Goal: Task Accomplishment & Management: Manage account settings

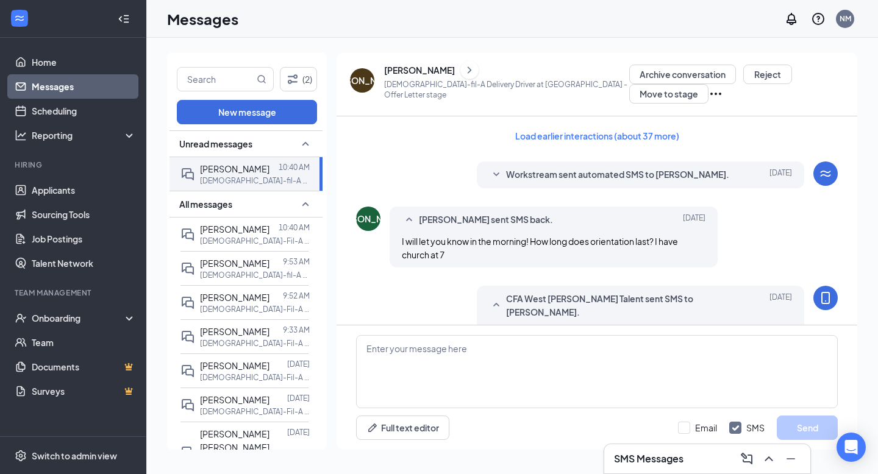
scroll to position [606, 0]
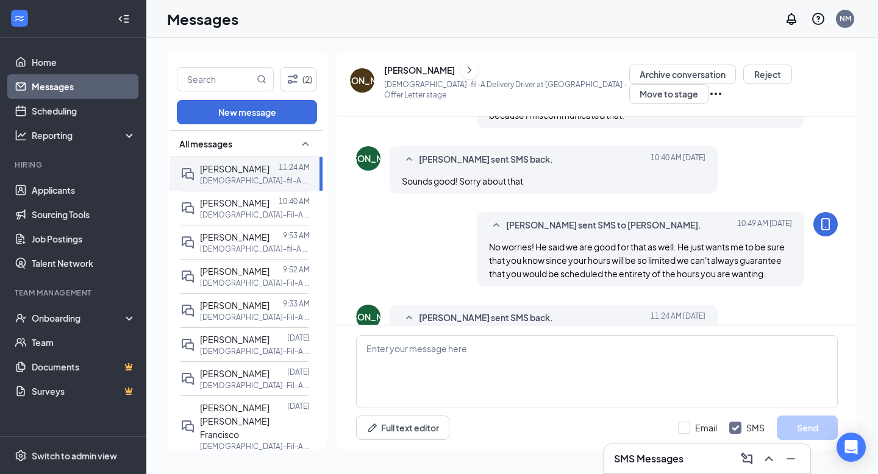
scroll to position [547, 0]
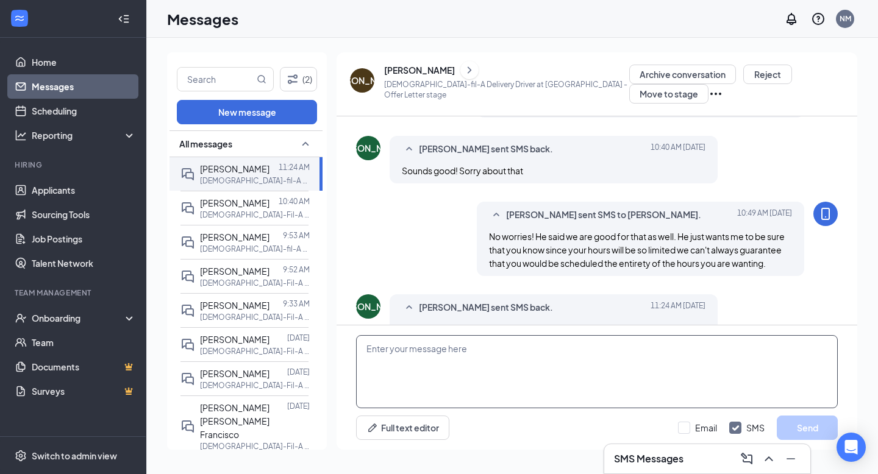
click at [435, 390] on textarea at bounding box center [597, 371] width 482 height 73
type textarea "O"
type textarea "Perfect! Let me send you a new offer letter."
click at [788, 422] on button "Send" at bounding box center [807, 428] width 61 height 24
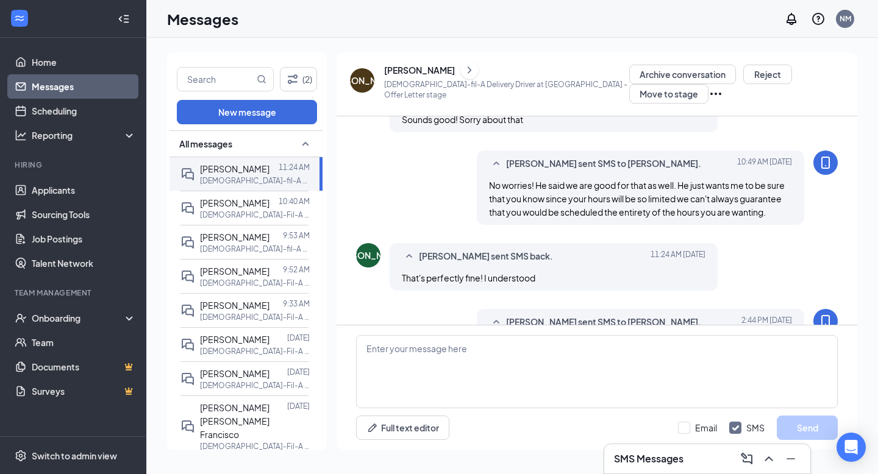
scroll to position [613, 0]
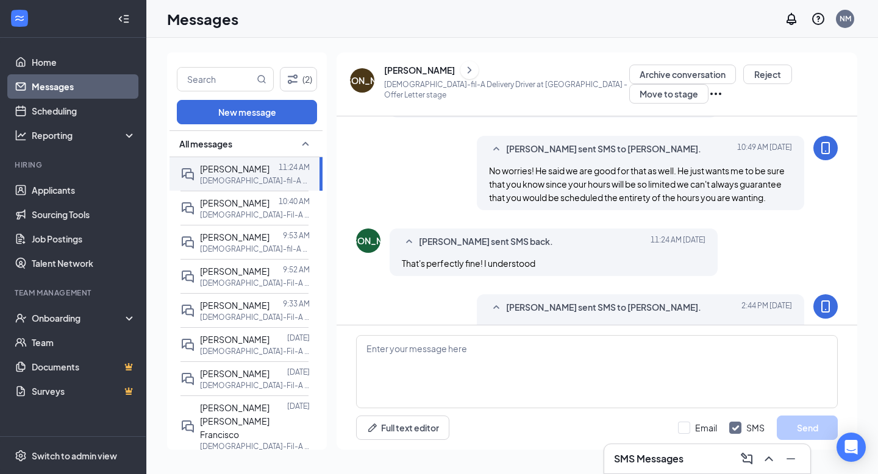
click at [366, 73] on div "[PERSON_NAME]" at bounding box center [362, 80] width 24 height 24
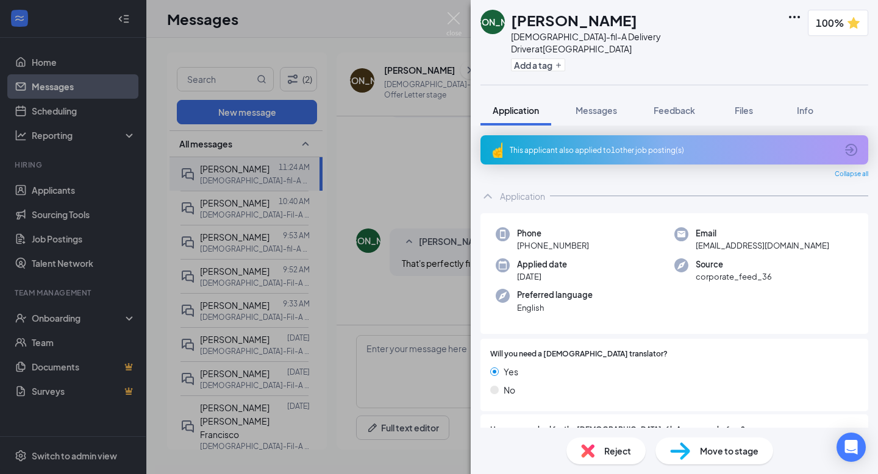
click at [686, 455] on img at bounding box center [680, 452] width 20 height 18
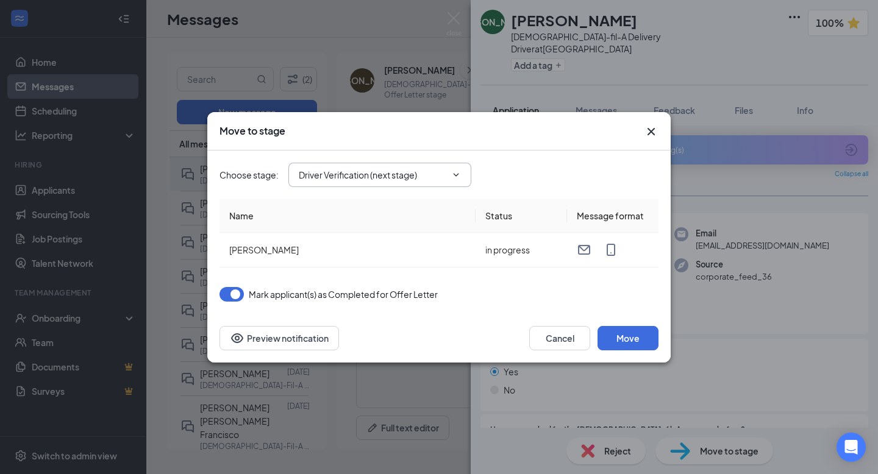
click at [374, 177] on input "Driver Verification (next stage)" at bounding box center [373, 174] width 148 height 13
click at [363, 198] on div "Hiring Pool" at bounding box center [389, 192] width 163 height 13
type input "Hiring Pool"
click at [630, 333] on button "Move" at bounding box center [627, 338] width 61 height 24
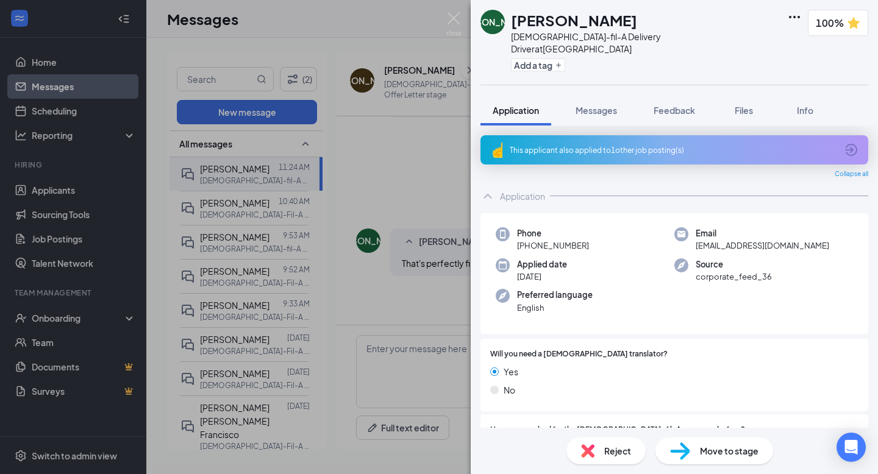
click at [704, 460] on div "Move to stage" at bounding box center [714, 451] width 118 height 27
type input "Driver Verification (next stage)"
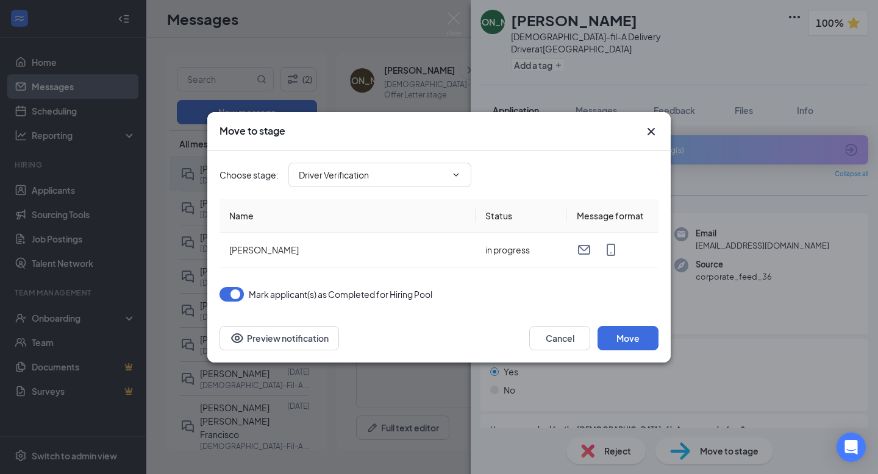
click at [414, 172] on input "Driver Verification" at bounding box center [373, 174] width 148 height 13
click at [396, 223] on div "Offer Letter (next stage)" at bounding box center [356, 220] width 96 height 13
type input "Offer Letter (next stage)"
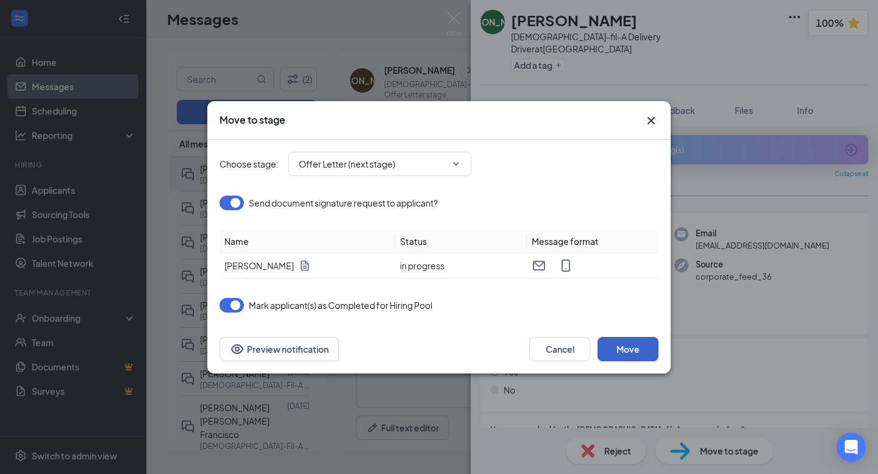
click at [619, 351] on button "Move" at bounding box center [627, 349] width 61 height 24
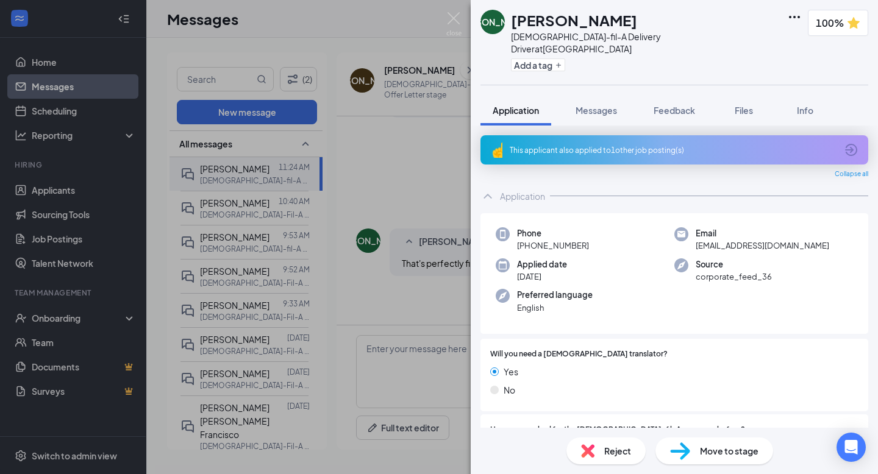
click at [319, 33] on div "[PERSON_NAME] [PERSON_NAME] [DEMOGRAPHIC_DATA]-fil-A Delivery Driver at [GEOGRA…" at bounding box center [439, 237] width 878 height 474
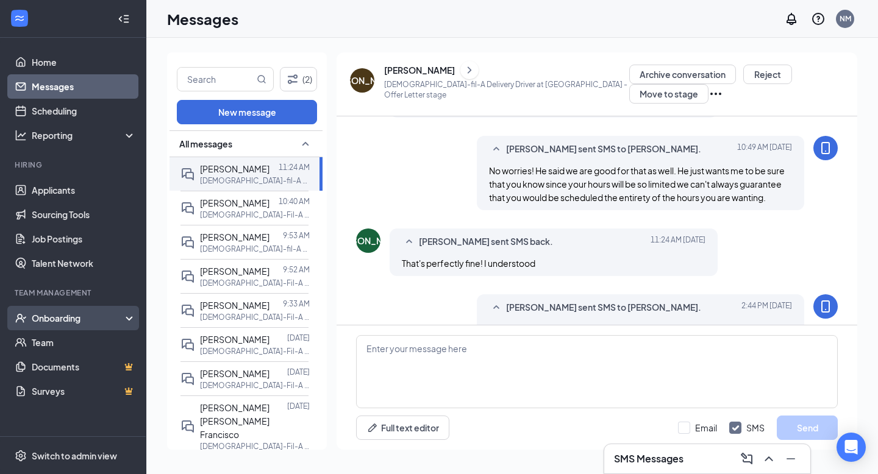
click at [101, 324] on div "Onboarding" at bounding box center [79, 318] width 94 height 12
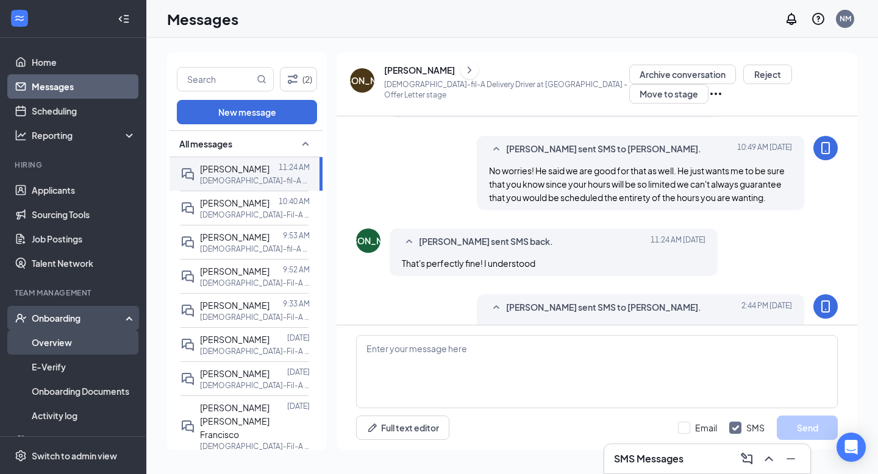
click at [79, 346] on link "Overview" at bounding box center [84, 342] width 104 height 24
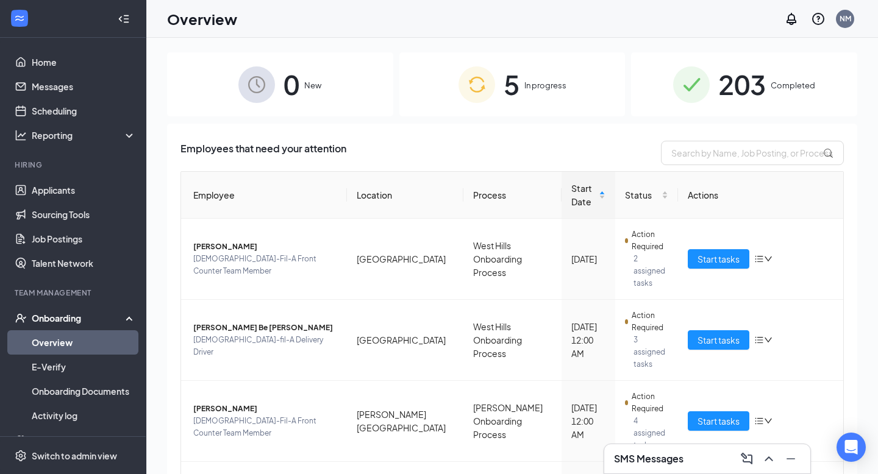
click at [491, 93] on img at bounding box center [476, 84] width 37 height 37
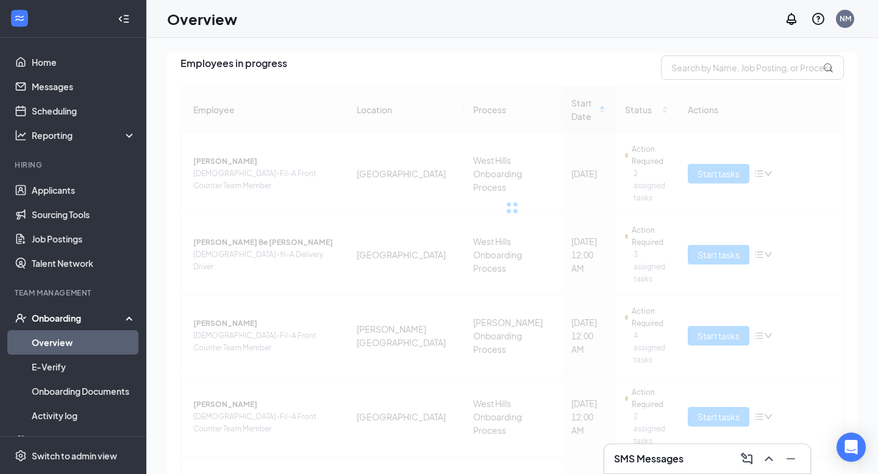
scroll to position [87, 0]
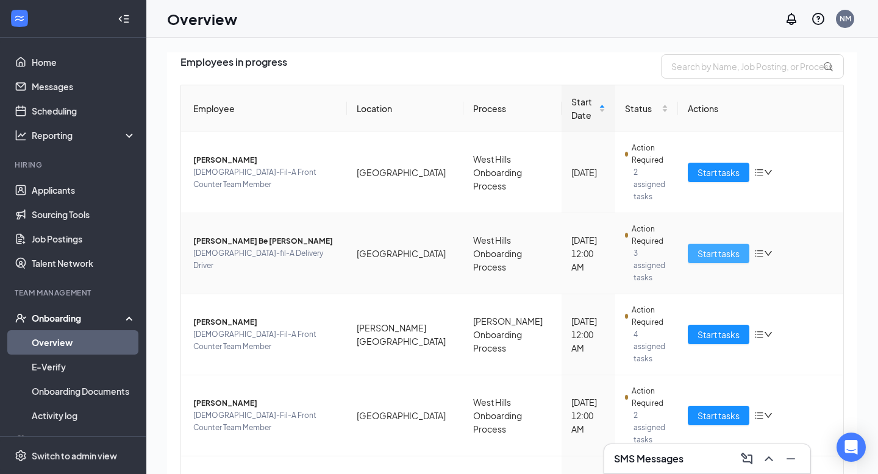
click at [724, 247] on span "Start tasks" at bounding box center [718, 253] width 42 height 13
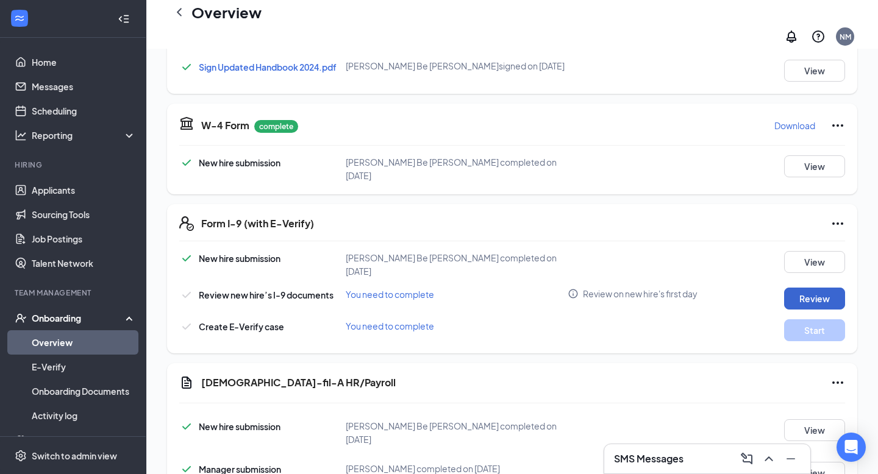
scroll to position [434, 0]
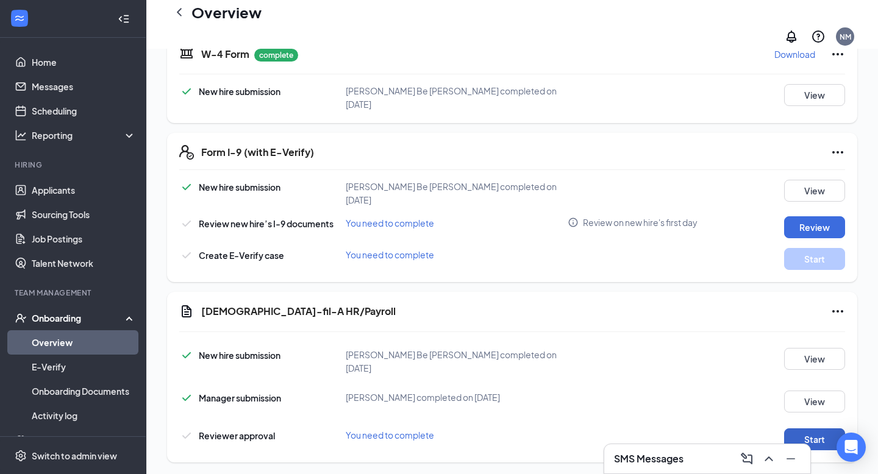
click at [820, 429] on button "Start" at bounding box center [814, 440] width 61 height 22
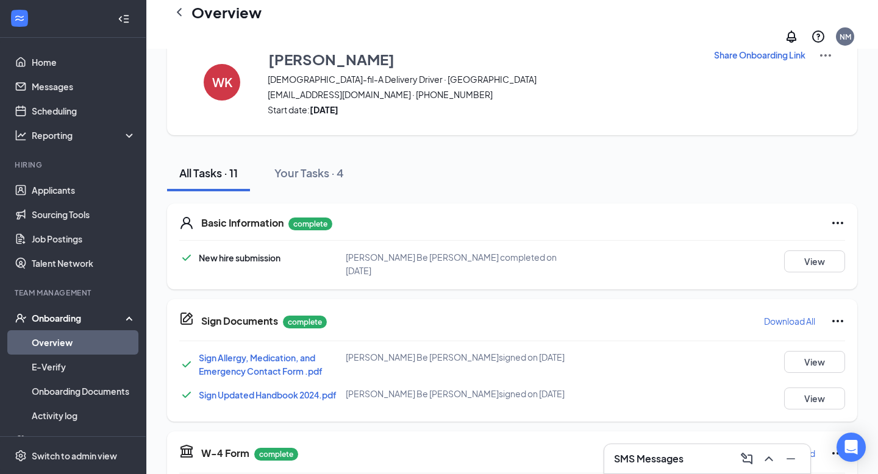
scroll to position [0, 0]
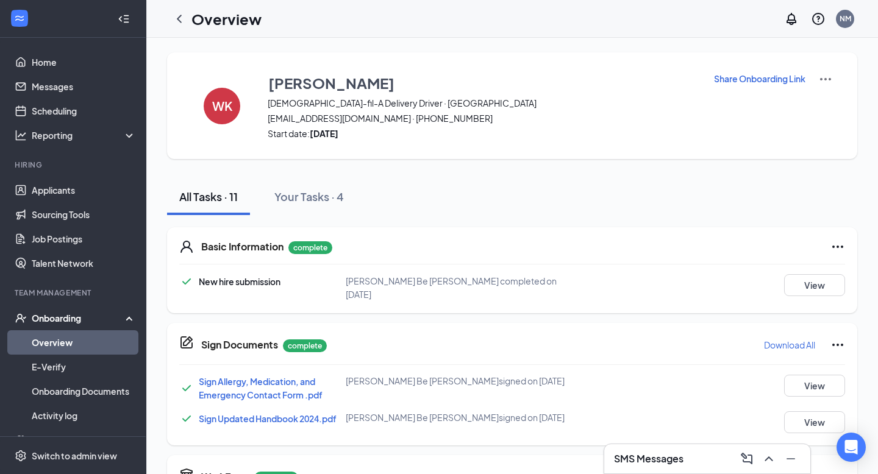
click at [187, 29] on div "Overview" at bounding box center [214, 19] width 94 height 24
click at [185, 23] on icon "ChevronLeft" at bounding box center [179, 19] width 15 height 15
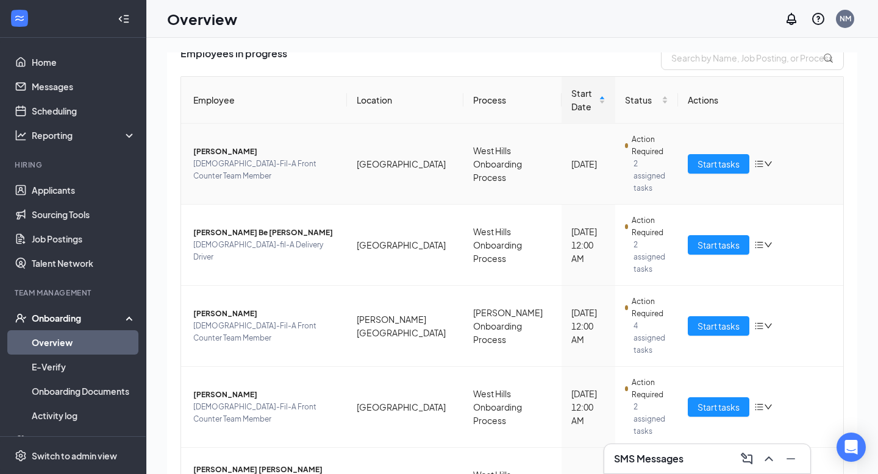
scroll to position [98, 0]
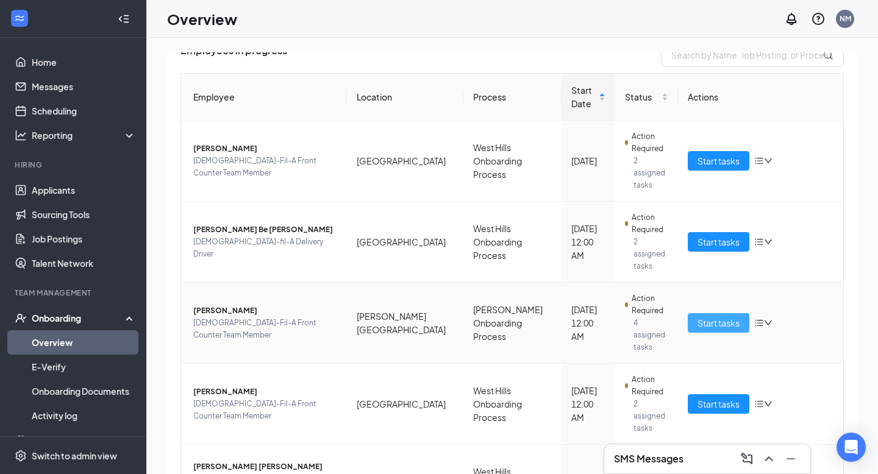
click at [711, 316] on span "Start tasks" at bounding box center [718, 322] width 42 height 13
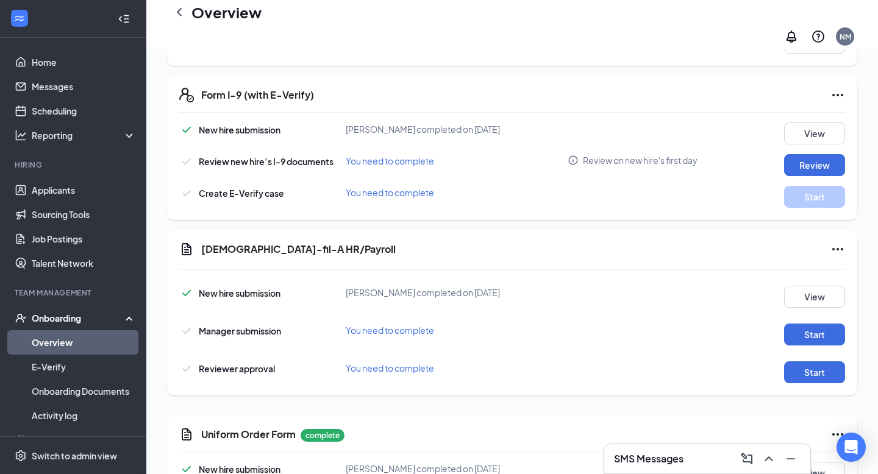
scroll to position [483, 0]
click at [818, 327] on button "Start" at bounding box center [814, 333] width 61 height 22
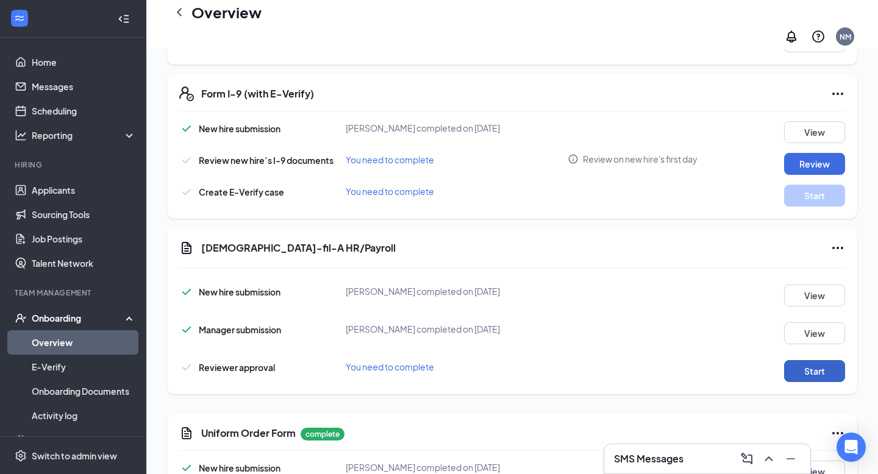
click at [816, 365] on button "Start" at bounding box center [814, 371] width 61 height 22
click at [839, 241] on icon "Ellipses" at bounding box center [837, 248] width 15 height 15
click at [779, 266] on span "Mark as complete" at bounding box center [792, 261] width 71 height 13
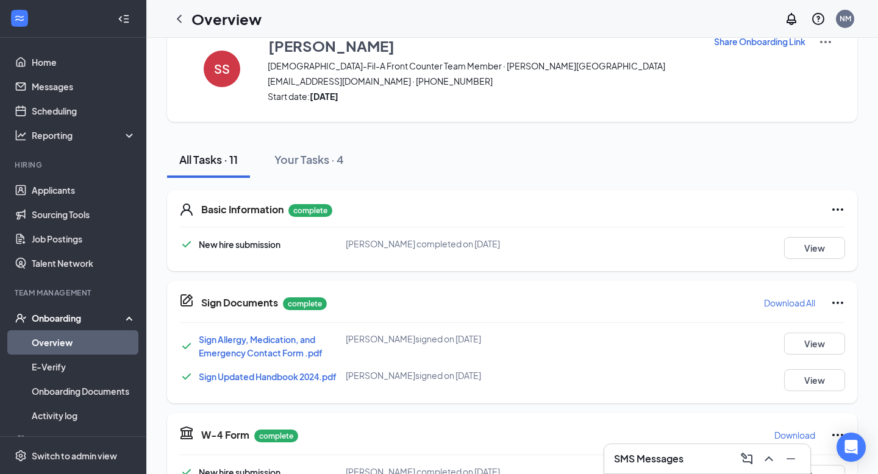
scroll to position [0, 0]
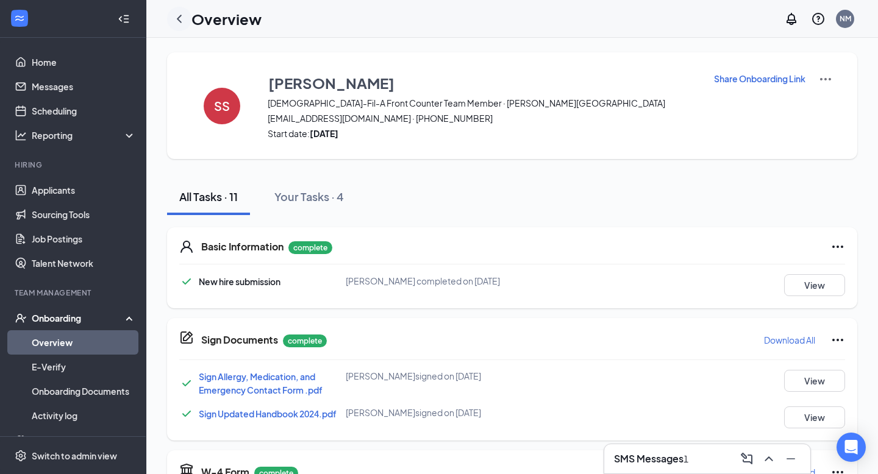
click at [179, 21] on icon "ChevronLeft" at bounding box center [179, 19] width 15 height 15
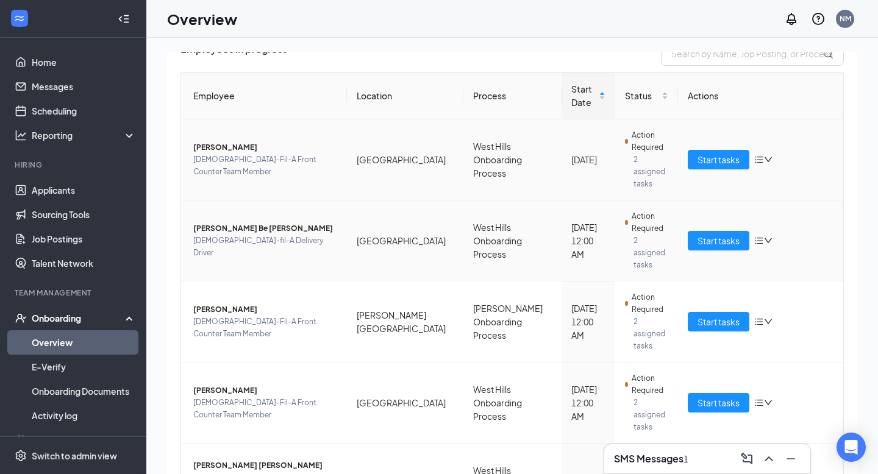
scroll to position [131, 0]
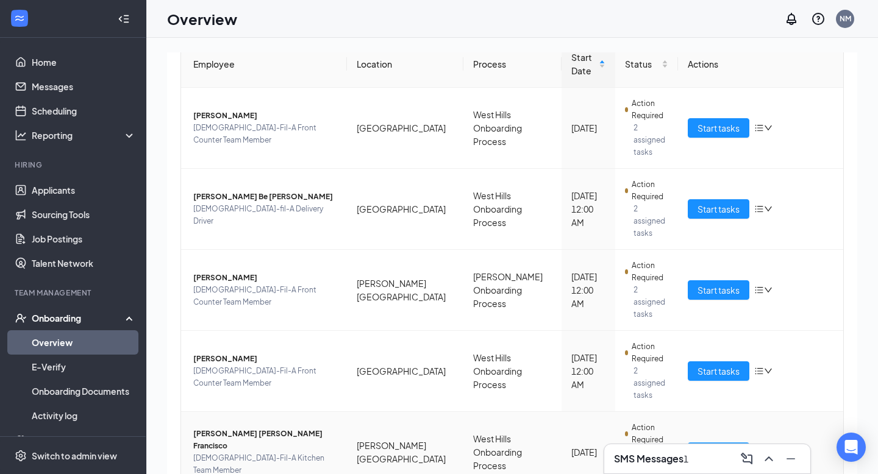
click at [699, 446] on span "Start tasks" at bounding box center [718, 452] width 42 height 13
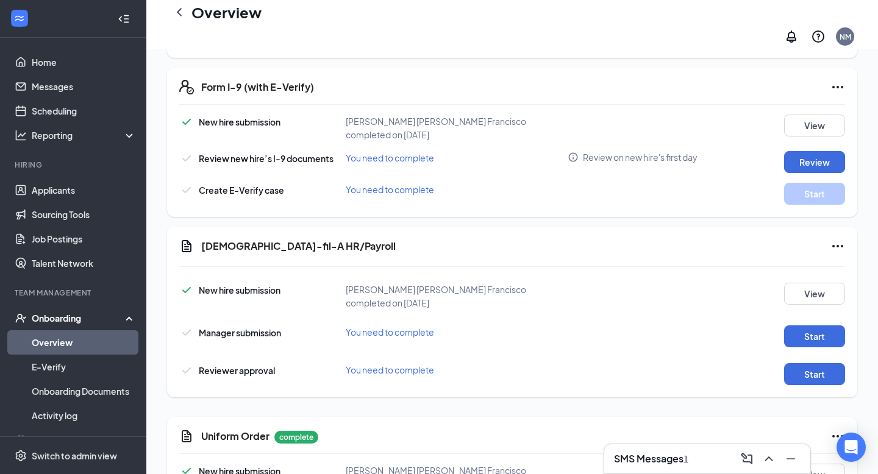
scroll to position [532, 0]
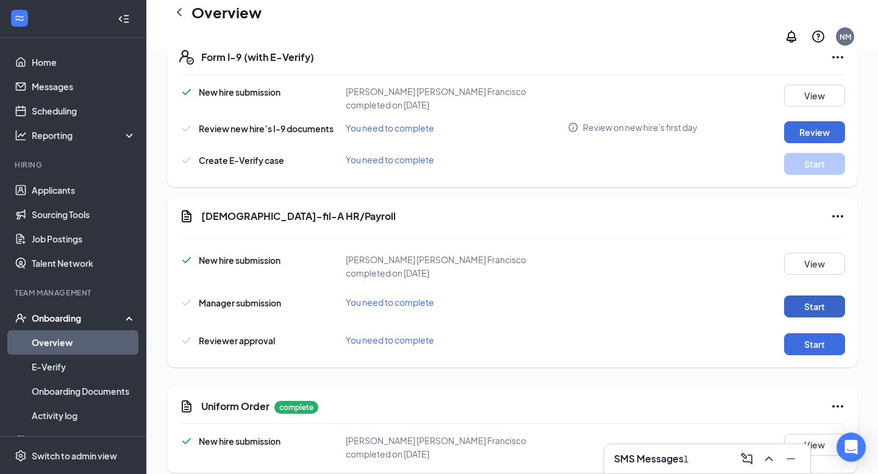
click at [820, 296] on button "Start" at bounding box center [814, 307] width 61 height 22
click at [825, 333] on button "Start" at bounding box center [814, 344] width 61 height 22
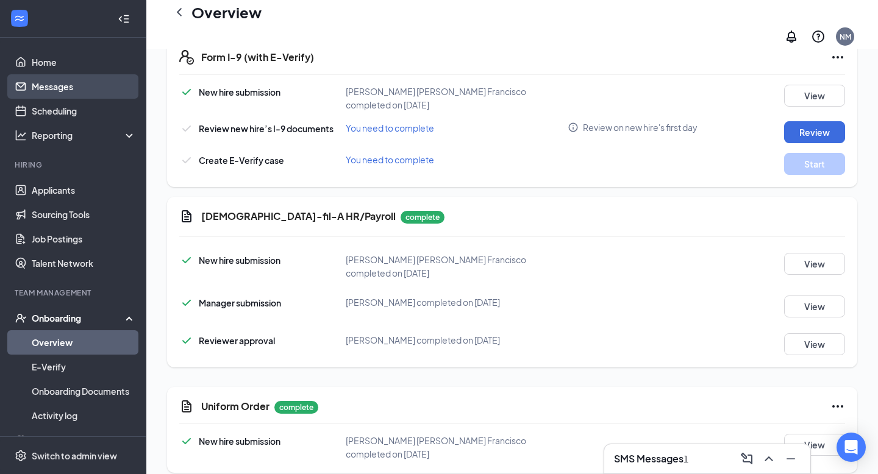
click at [83, 93] on link "Messages" at bounding box center [84, 86] width 104 height 24
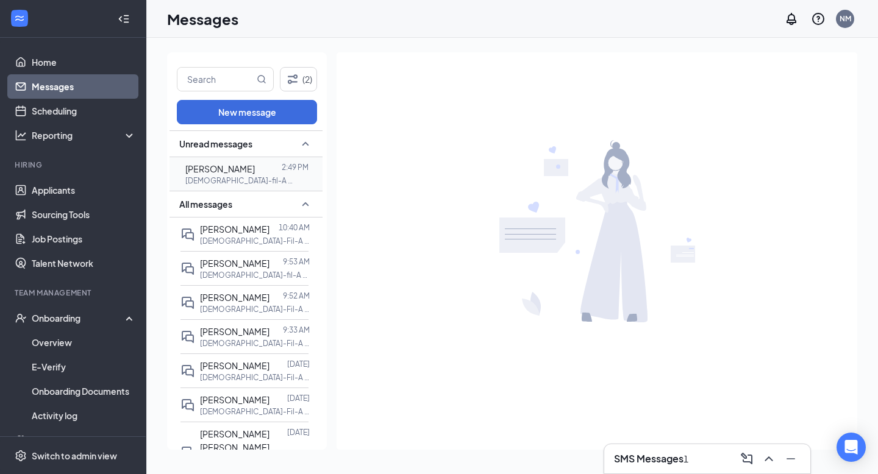
click at [260, 173] on div at bounding box center [268, 168] width 27 height 13
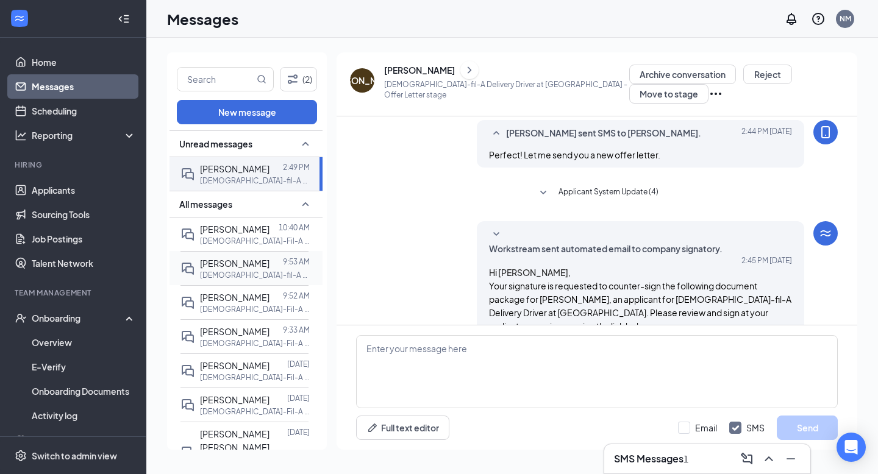
scroll to position [244, 0]
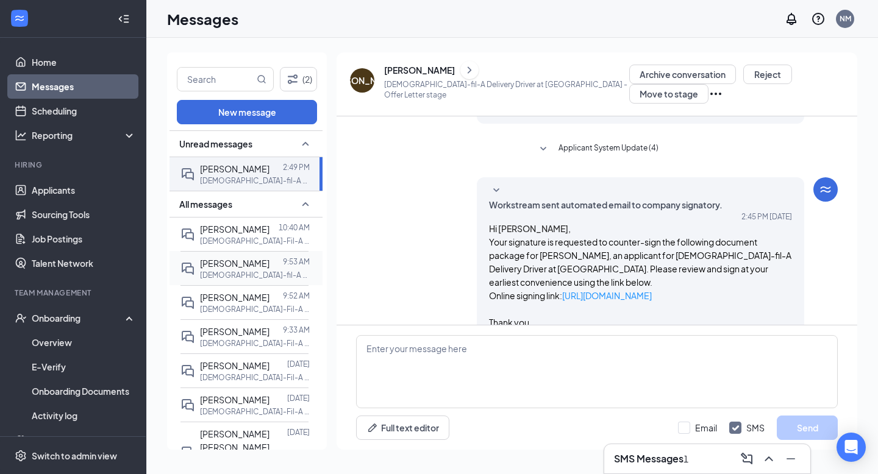
click at [251, 271] on p "[DEMOGRAPHIC_DATA]-fil-A Delivery Driver at [GEOGRAPHIC_DATA]" at bounding box center [255, 275] width 110 height 10
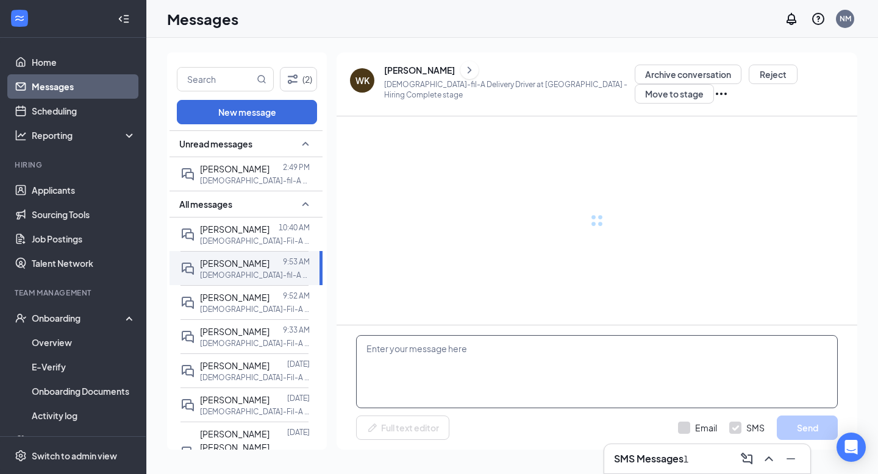
click at [415, 374] on textarea at bounding box center [597, 371] width 482 height 73
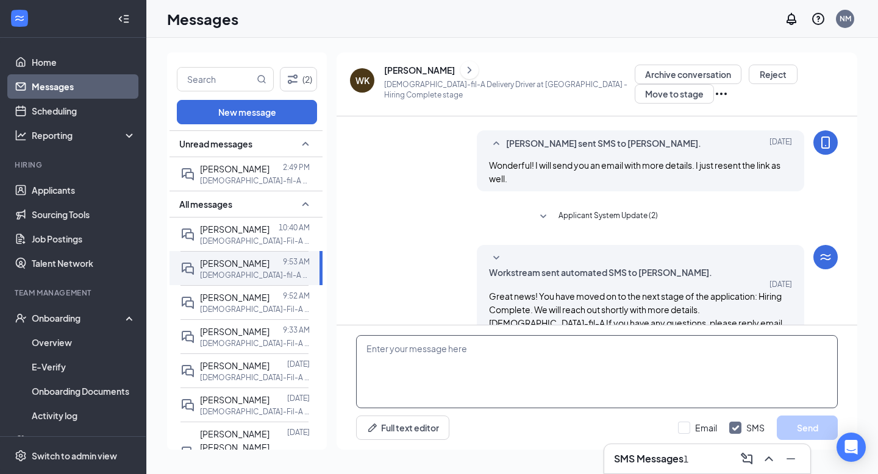
paste textarea "Good afternoon! We look forward to seeing you in orientation [DATE]! Please be …"
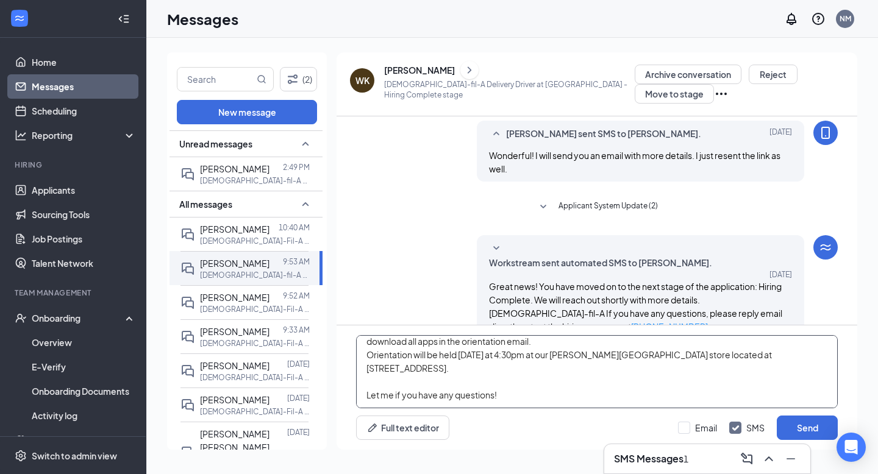
scroll to position [48, 0]
type textarea "Good afternoon! We look forward to seeing you in orientation [DATE]! Please be …"
click at [821, 426] on button "Send" at bounding box center [807, 428] width 61 height 24
click at [273, 298] on div at bounding box center [275, 297] width 13 height 13
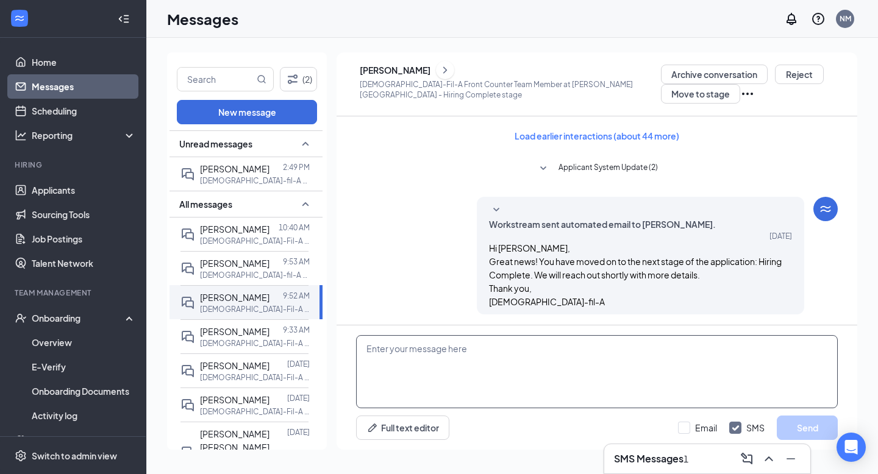
click at [429, 369] on textarea at bounding box center [597, 371] width 482 height 73
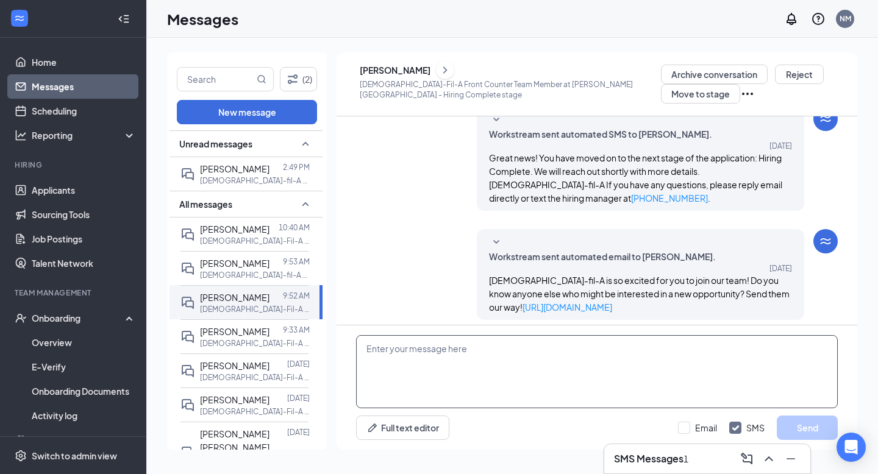
paste textarea "Good afternoon! We look forward to seeing you in orientation [DATE]! Please be …"
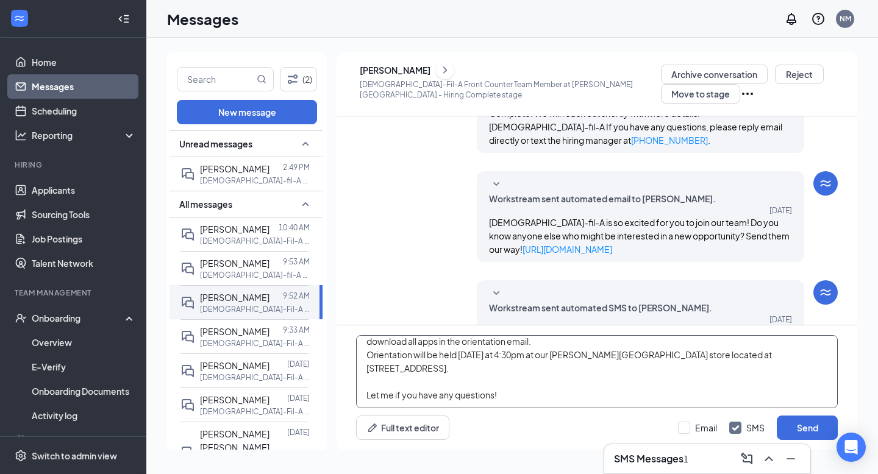
scroll to position [48, 0]
type textarea "Good afternoon! We look forward to seeing you in orientation [DATE]! Please be …"
click at [793, 424] on button "Send" at bounding box center [807, 428] width 61 height 24
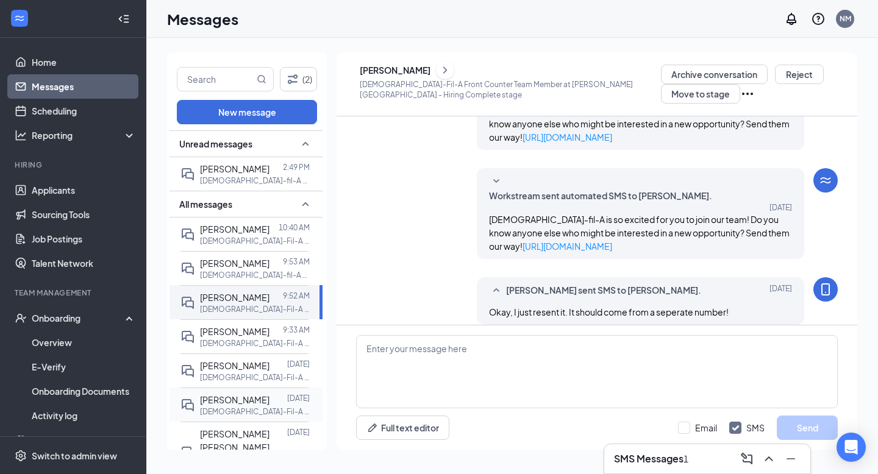
scroll to position [457, 0]
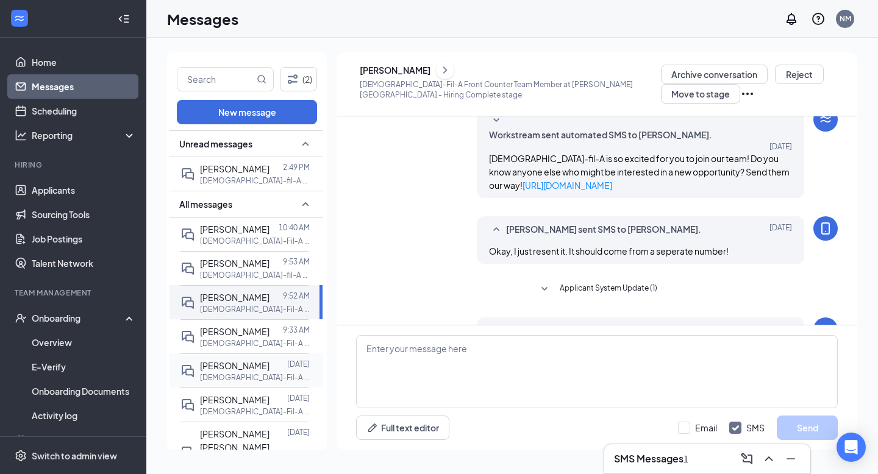
click at [260, 382] on div "[PERSON_NAME] [DATE] [DEMOGRAPHIC_DATA]-Fil-A Front Counter Team Member at [GEO…" at bounding box center [244, 371] width 128 height 34
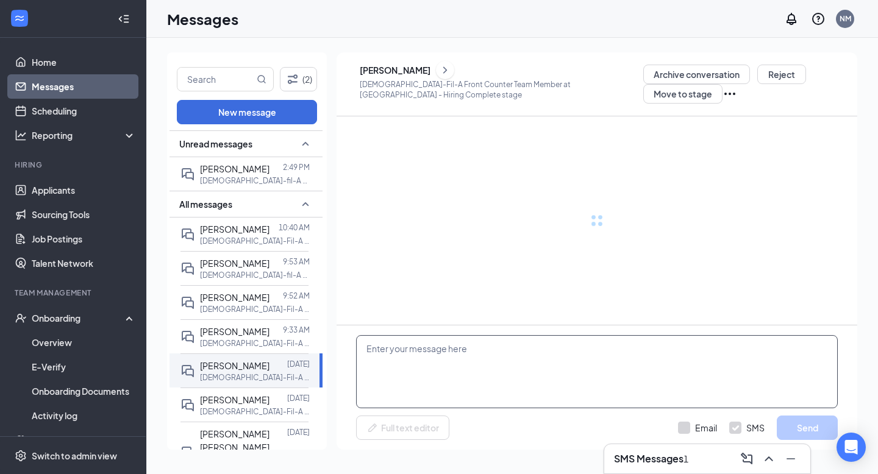
click at [434, 382] on textarea at bounding box center [597, 371] width 482 height 73
paste textarea "Good afternoon! We look forward to seeing you in orientation [DATE]! Please be …"
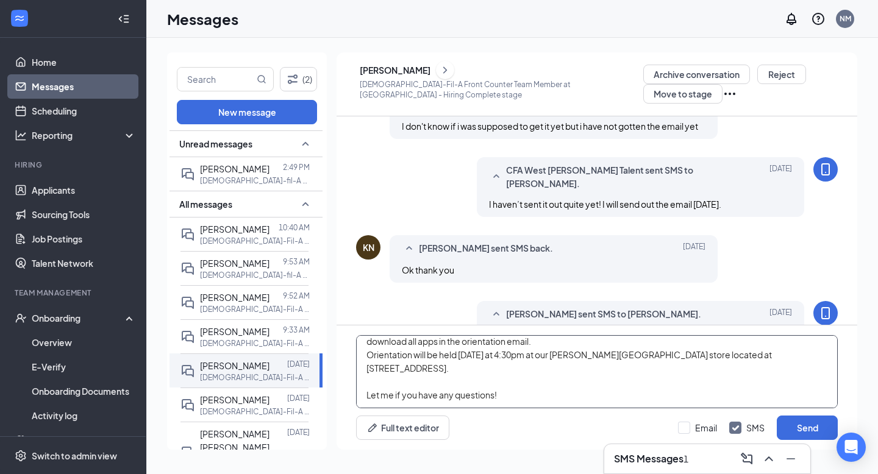
scroll to position [48, 0]
type textarea "Good afternoon! We look forward to seeing you in orientation [DATE]! Please be …"
click at [801, 432] on button "Send" at bounding box center [807, 428] width 61 height 24
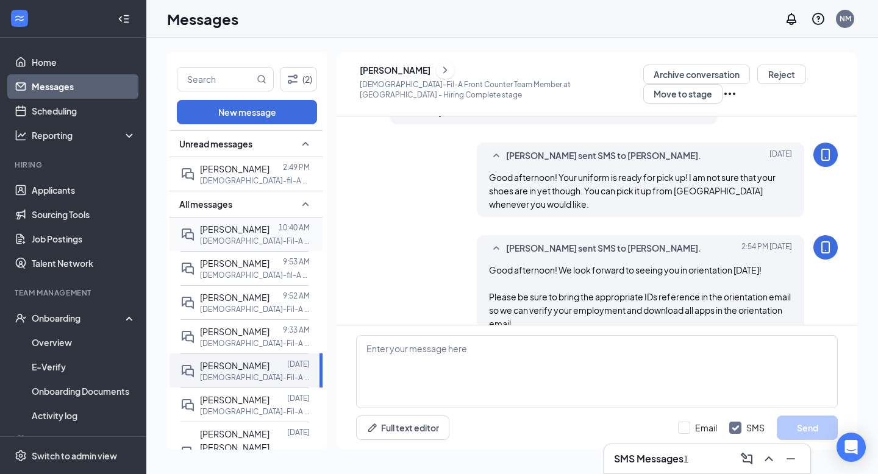
scroll to position [695, 0]
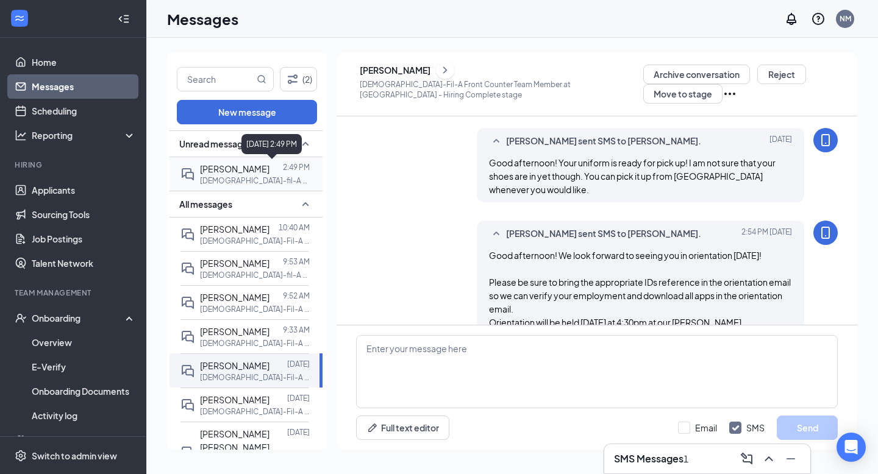
click at [299, 170] on p "2:49 PM" at bounding box center [296, 167] width 27 height 10
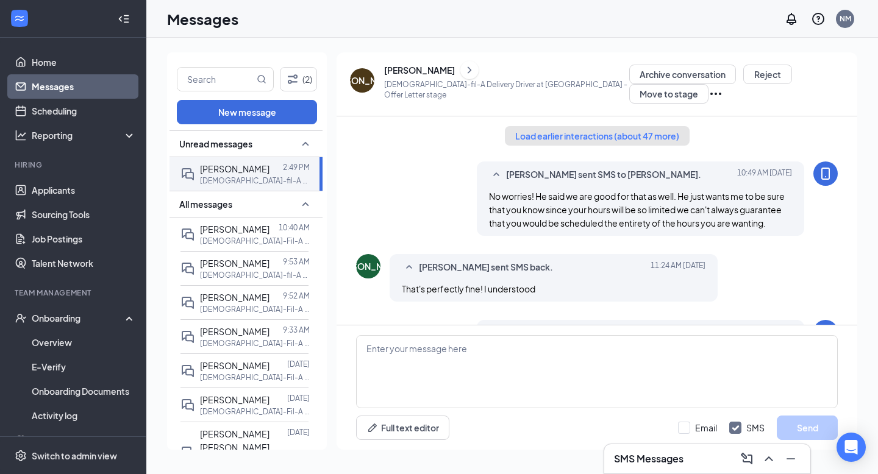
click at [604, 135] on button "Load earlier interactions (about 47 more)" at bounding box center [597, 136] width 185 height 20
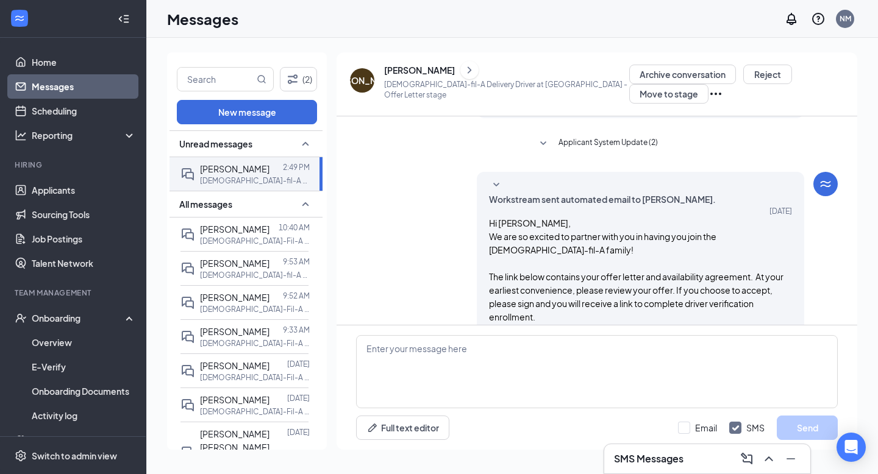
scroll to position [804, 0]
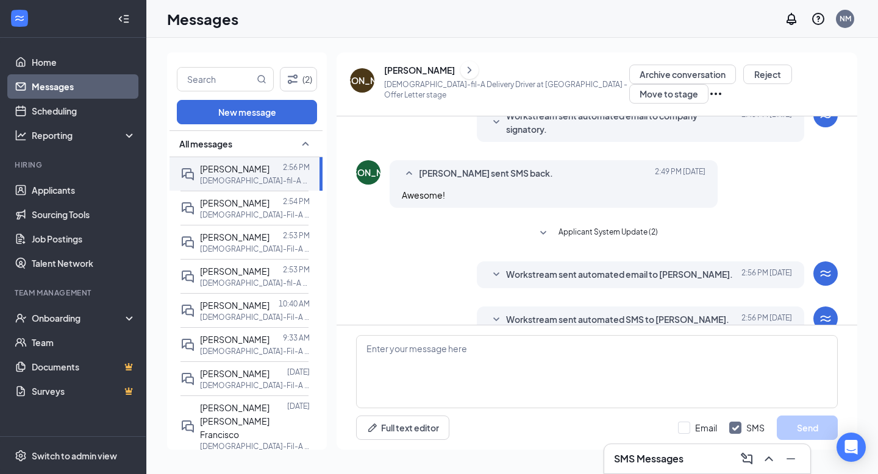
scroll to position [110, 0]
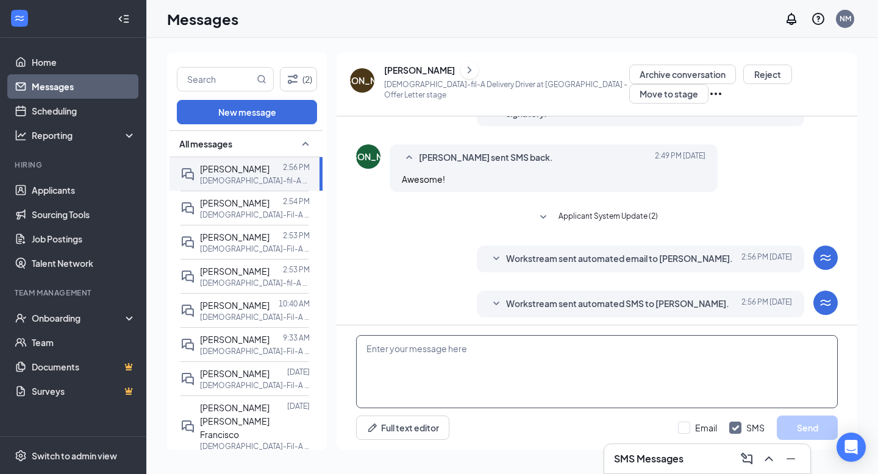
click at [446, 387] on textarea at bounding box center [597, 371] width 482 height 73
type textarea "Let me know if that looks right!"
click at [778, 428] on button "Send" at bounding box center [807, 428] width 61 height 24
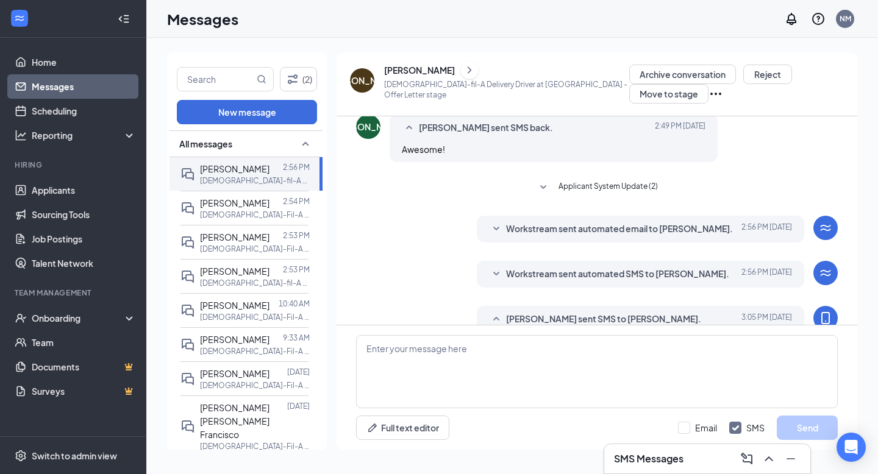
scroll to position [176, 0]
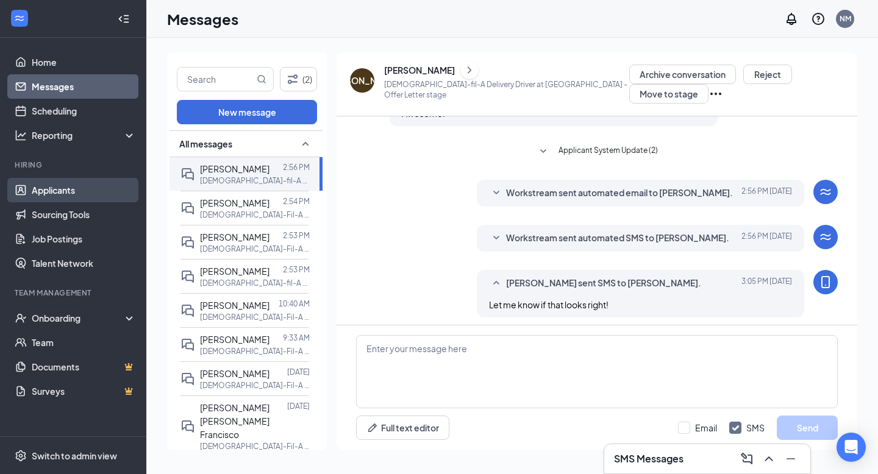
click at [54, 178] on link "Applicants" at bounding box center [84, 190] width 104 height 24
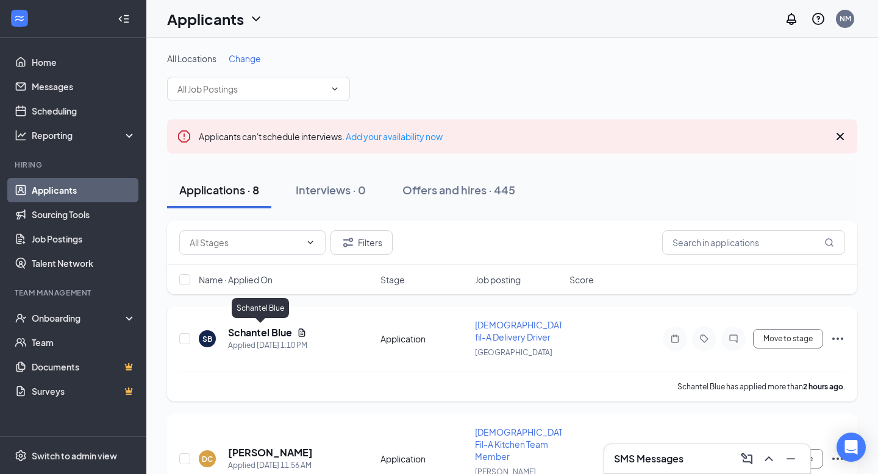
click at [285, 329] on h5 "Schantel Blue" at bounding box center [260, 332] width 64 height 13
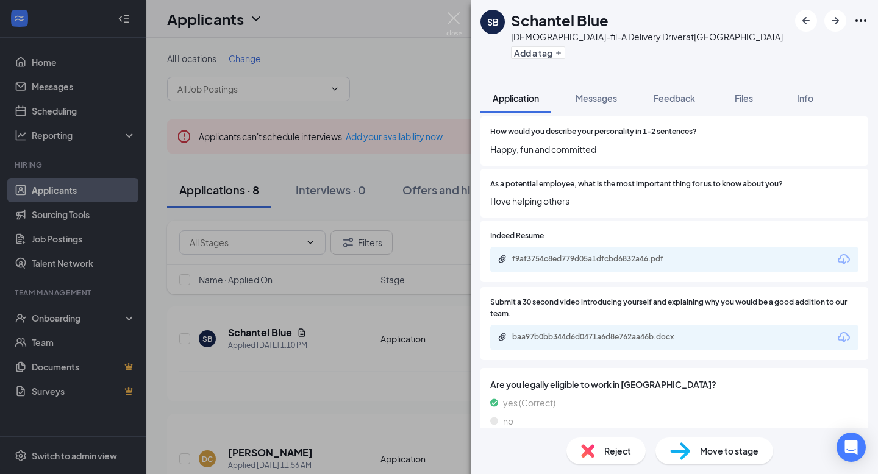
scroll to position [1388, 0]
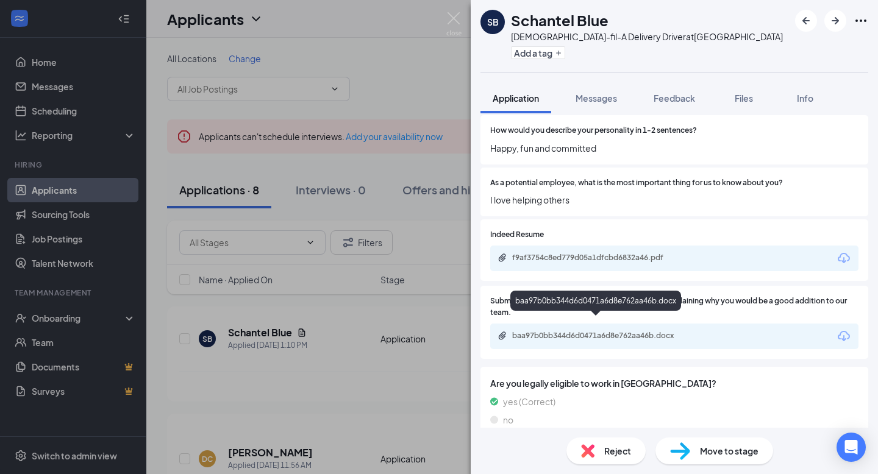
click at [547, 331] on div "baa97b0bb344d6d0471a6d8e762aa46b.docx" at bounding box center [597, 336] width 171 height 10
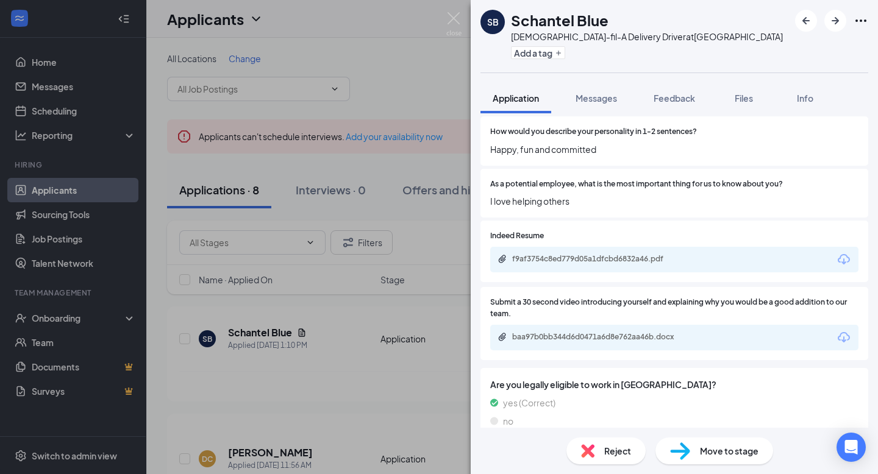
click at [610, 454] on span "Reject" at bounding box center [617, 450] width 27 height 13
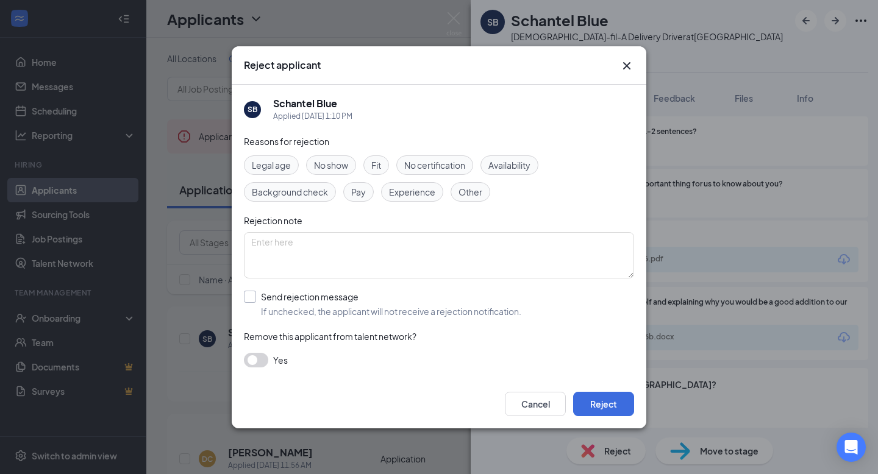
click at [253, 302] on input "Send rejection message If unchecked, the applicant will not receive a rejection…" at bounding box center [382, 304] width 277 height 27
checkbox input "true"
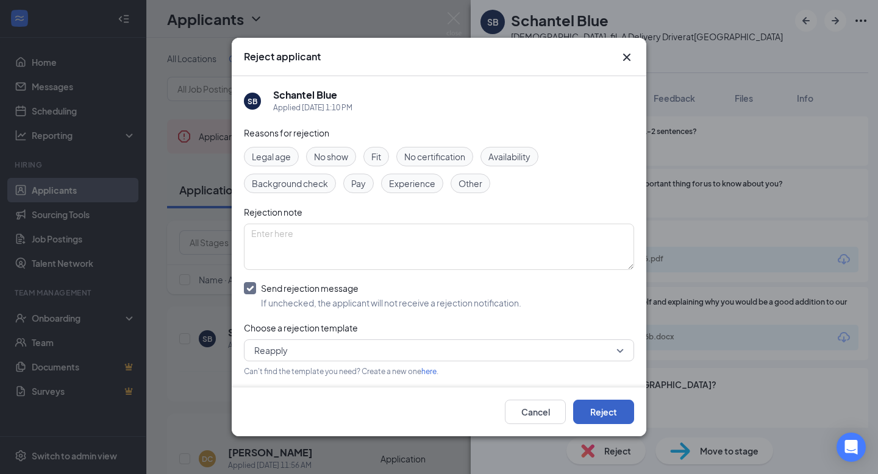
click at [601, 408] on button "Reject" at bounding box center [603, 412] width 61 height 24
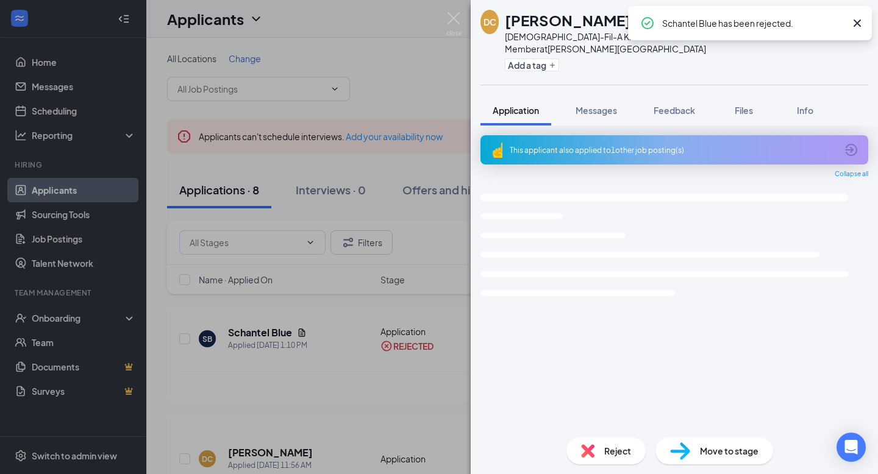
click at [397, 359] on div "DC Denis Chonay Chick-Fil-A Kitchen Team Member at Homberg Drive Add a tag Appl…" at bounding box center [439, 237] width 878 height 474
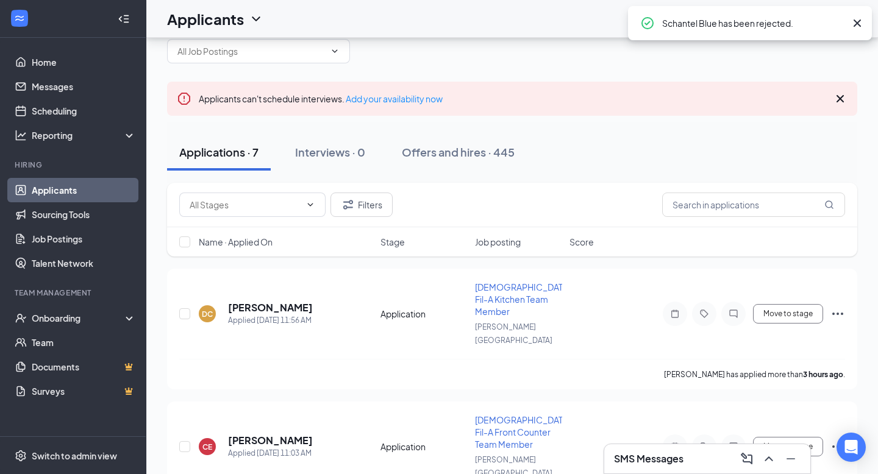
scroll to position [41, 0]
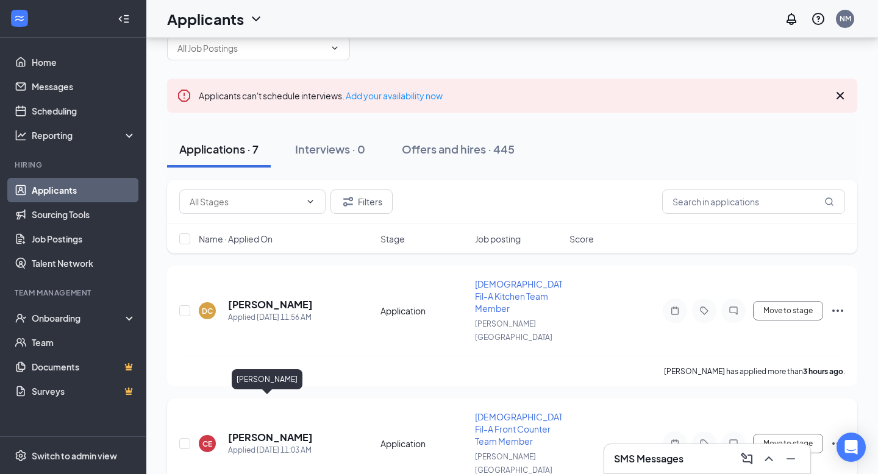
click at [267, 431] on h5 "[PERSON_NAME]" at bounding box center [270, 437] width 85 height 13
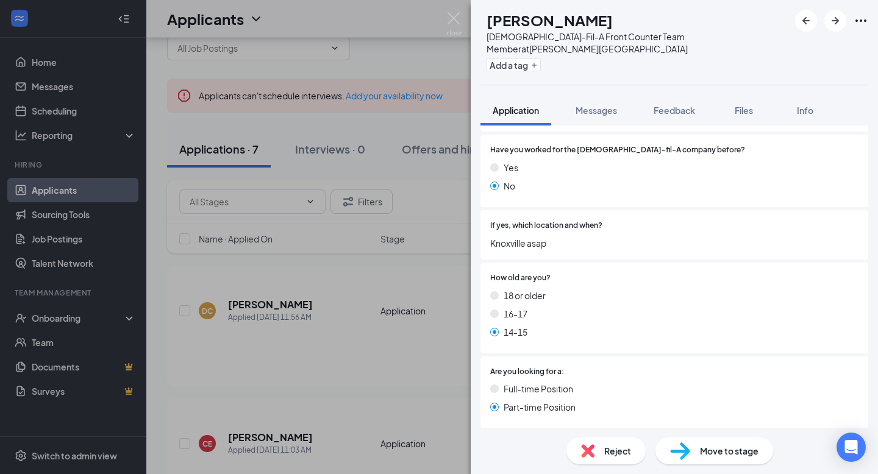
scroll to position [249, 0]
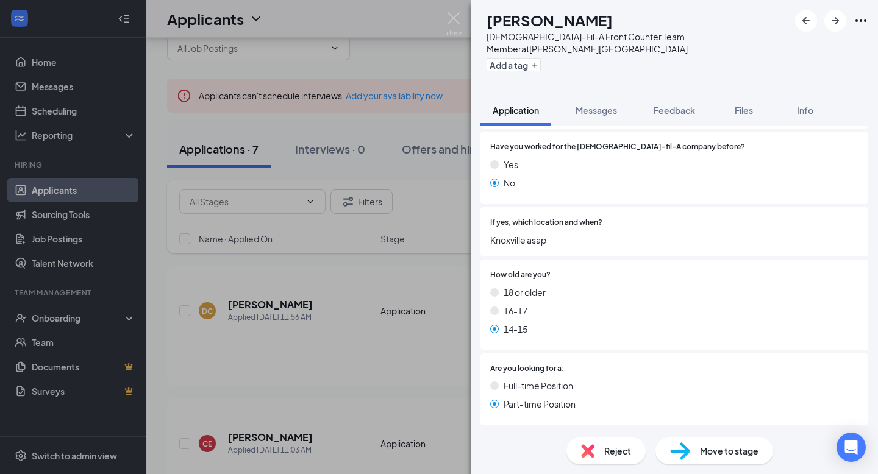
click at [629, 452] on span "Reject" at bounding box center [617, 450] width 27 height 13
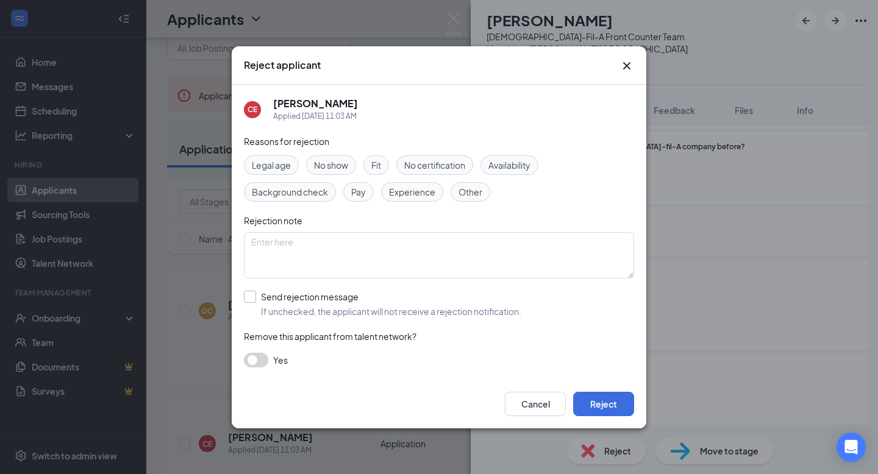
click at [248, 299] on input "Send rejection message If unchecked, the applicant will not receive a rejection…" at bounding box center [382, 304] width 277 height 27
checkbox input "true"
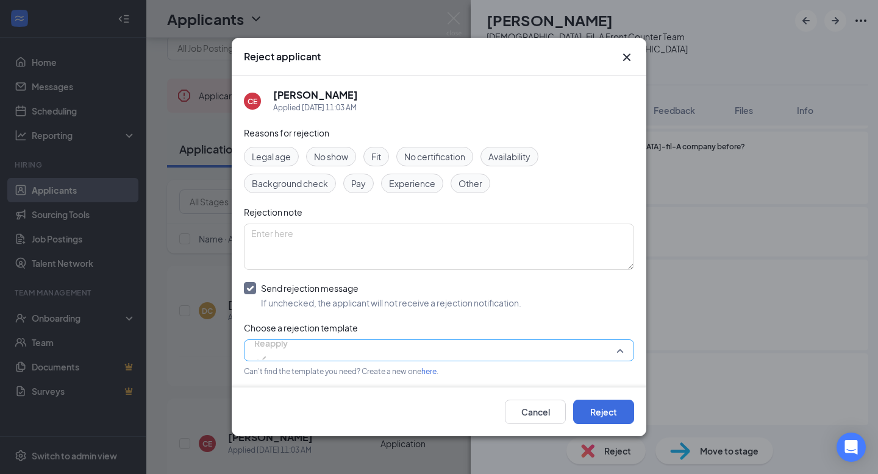
click at [288, 351] on span "Reapply" at bounding box center [271, 350] width 34 height 33
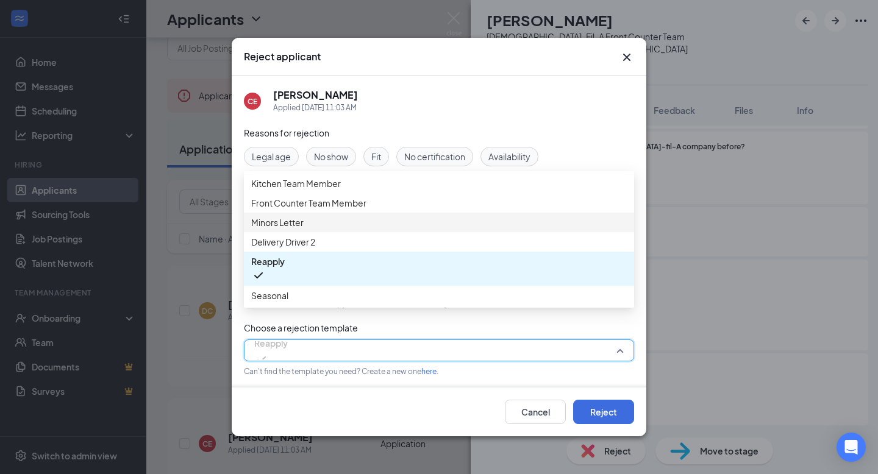
click at [322, 232] on div "Minors Letter" at bounding box center [439, 223] width 390 height 20
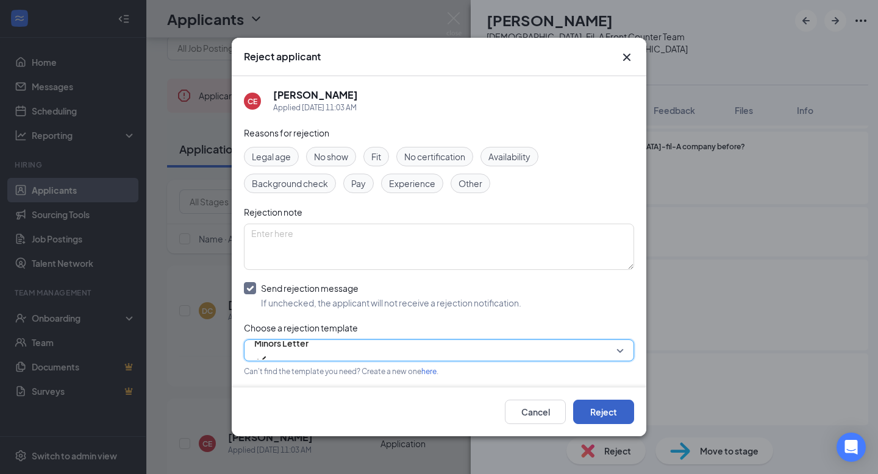
click at [603, 412] on button "Reject" at bounding box center [603, 412] width 61 height 24
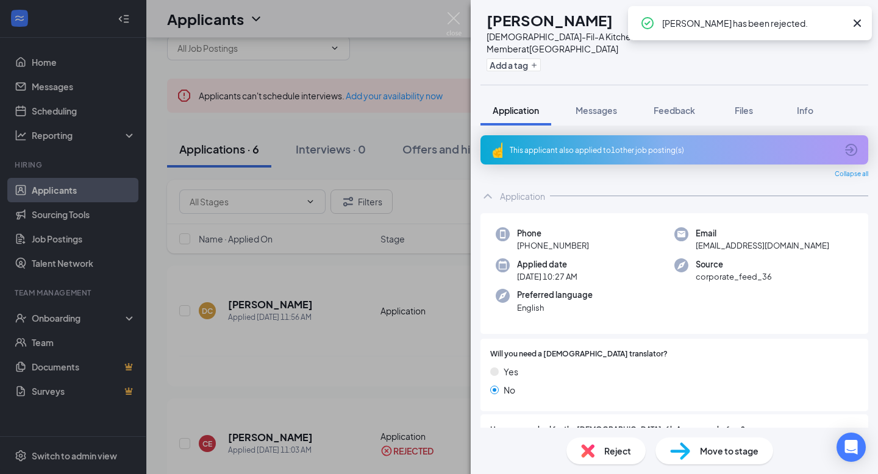
click at [408, 347] on div "EF Eliza Flores Chick-Fil-A Kitchen Team Member at West Hills Add a tag Applica…" at bounding box center [439, 237] width 878 height 474
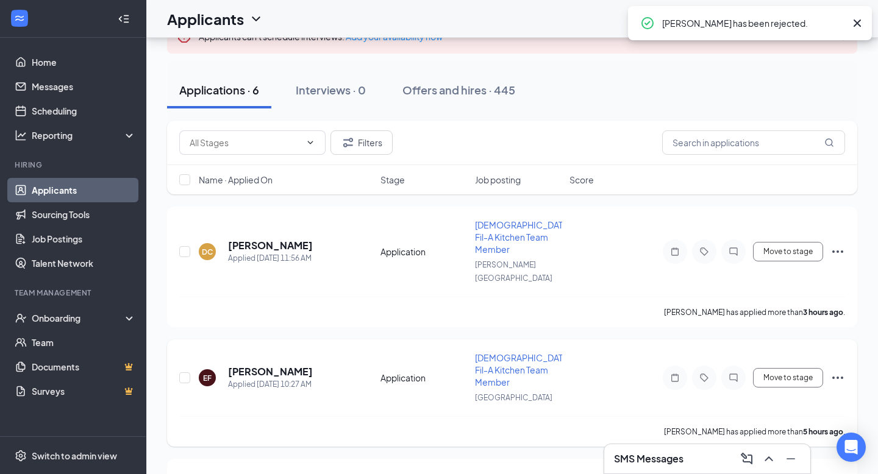
scroll to position [101, 0]
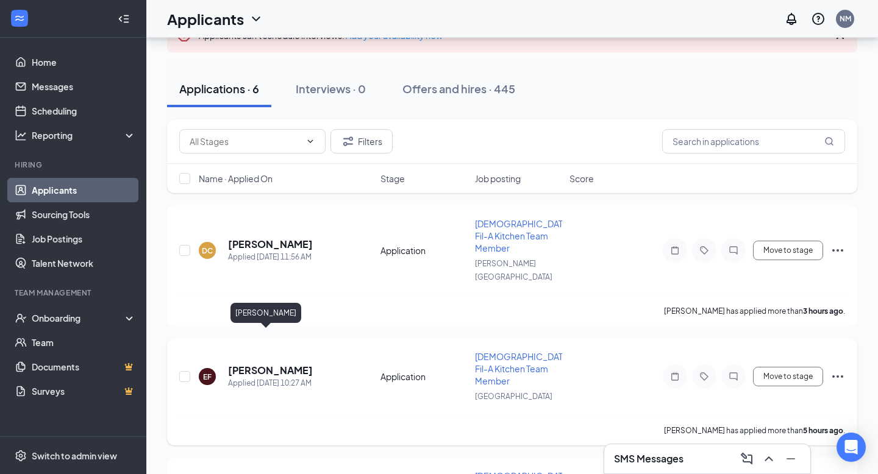
click at [240, 364] on h5 "[PERSON_NAME]" at bounding box center [270, 370] width 85 height 13
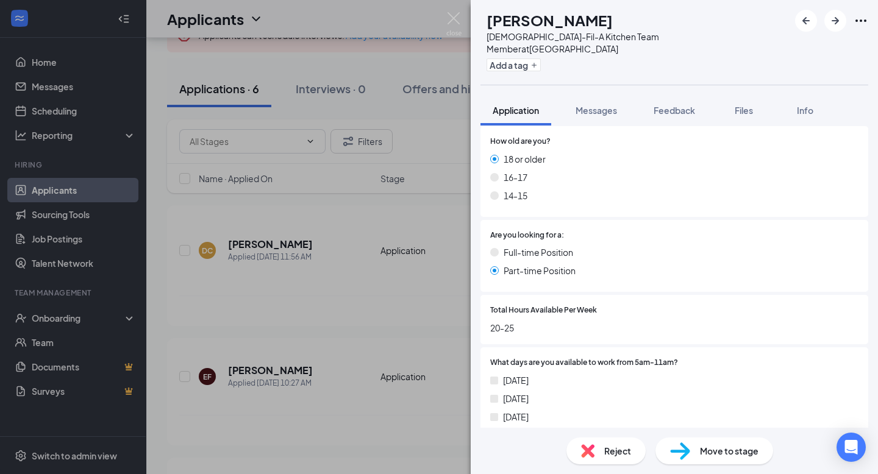
scroll to position [402, 0]
click at [416, 414] on div "EF Eliza Flores Chick-Fil-A Kitchen Team Member at West Hills Add a tag Applica…" at bounding box center [439, 237] width 878 height 474
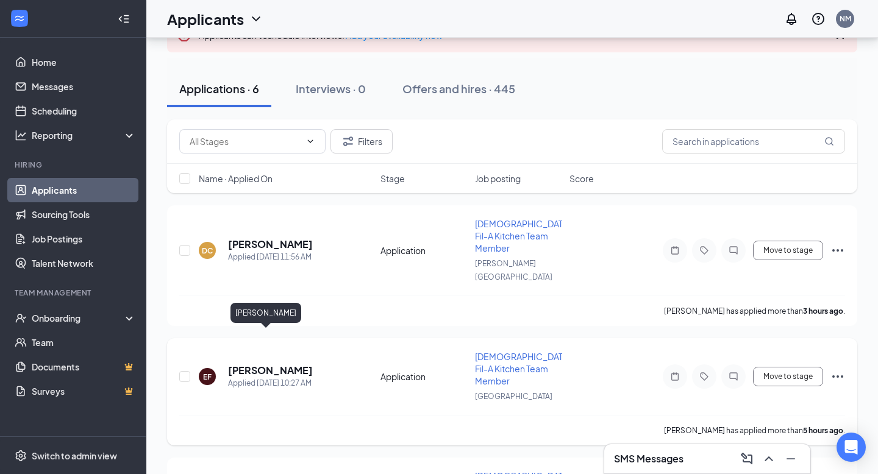
click at [258, 364] on h5 "[PERSON_NAME]" at bounding box center [270, 370] width 85 height 13
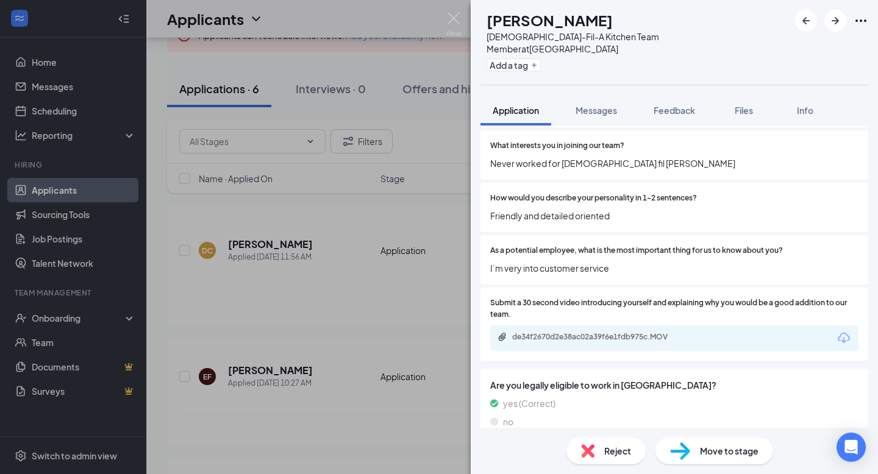
scroll to position [1398, 0]
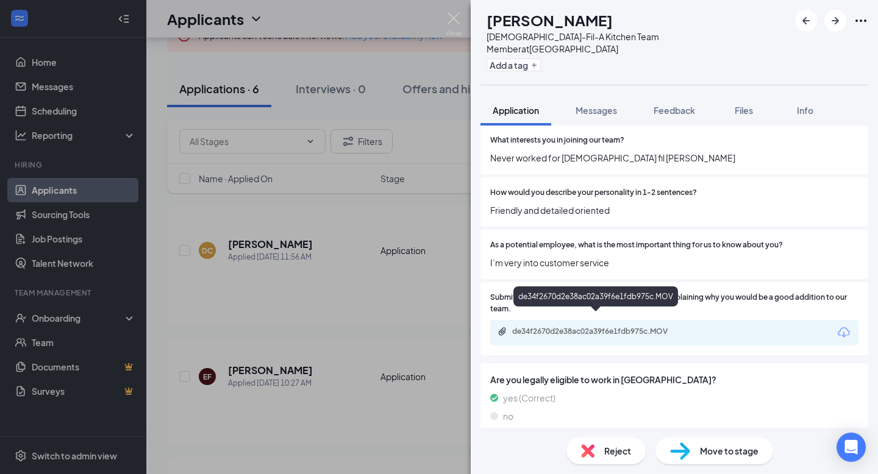
click at [586, 327] on div "de34f2670d2e38ac02a39f6e1fdb975c.MOV" at bounding box center [597, 332] width 171 height 10
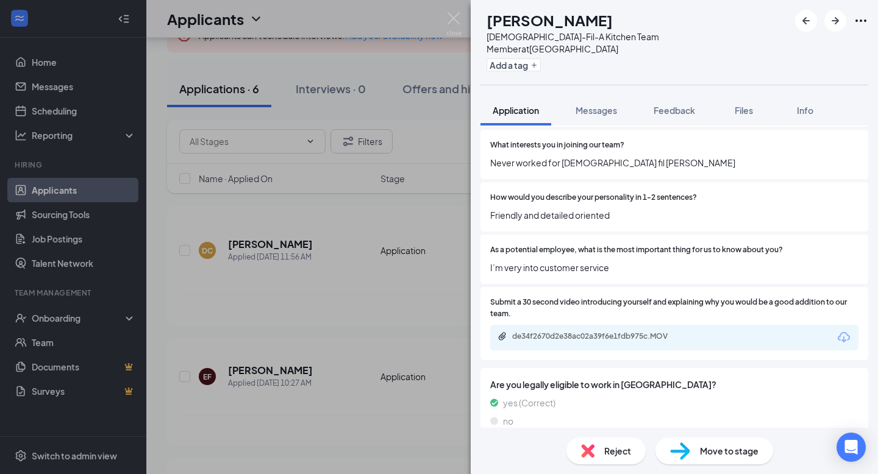
click at [599, 450] on div "Reject" at bounding box center [605, 451] width 79 height 27
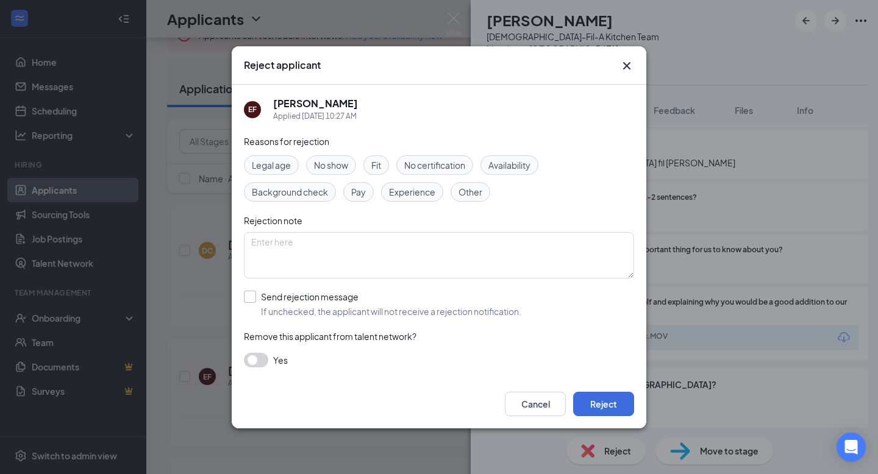
click at [251, 295] on input "Send rejection message If unchecked, the applicant will not receive a rejection…" at bounding box center [382, 304] width 277 height 27
checkbox input "true"
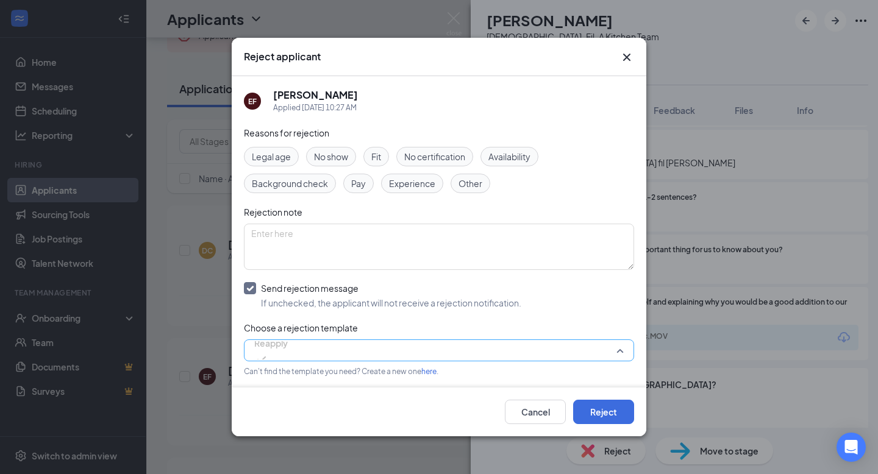
click at [288, 357] on span "Reapply" at bounding box center [271, 350] width 34 height 33
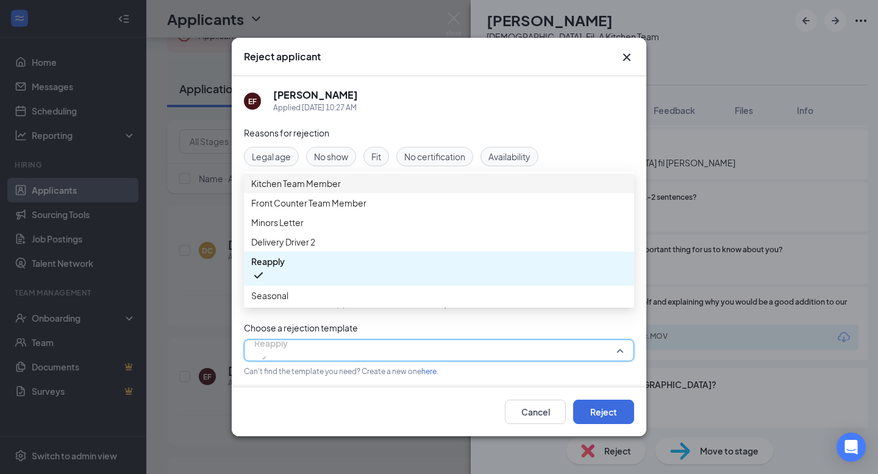
click at [366, 190] on span "Kitchen Team Member" at bounding box center [439, 183] width 376 height 13
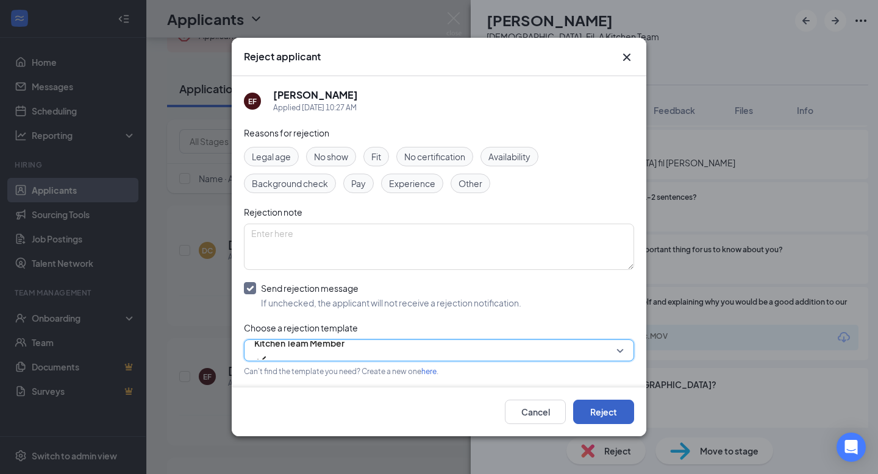
click at [607, 413] on button "Reject" at bounding box center [603, 412] width 61 height 24
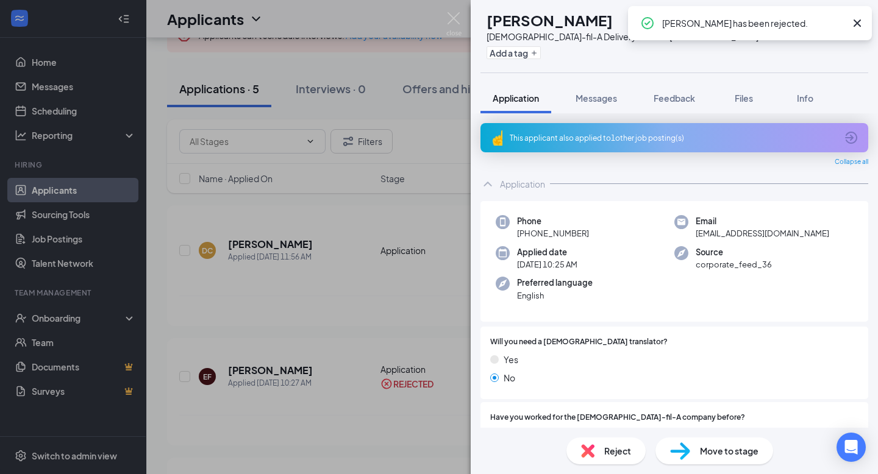
click at [604, 452] on span "Reject" at bounding box center [617, 450] width 27 height 13
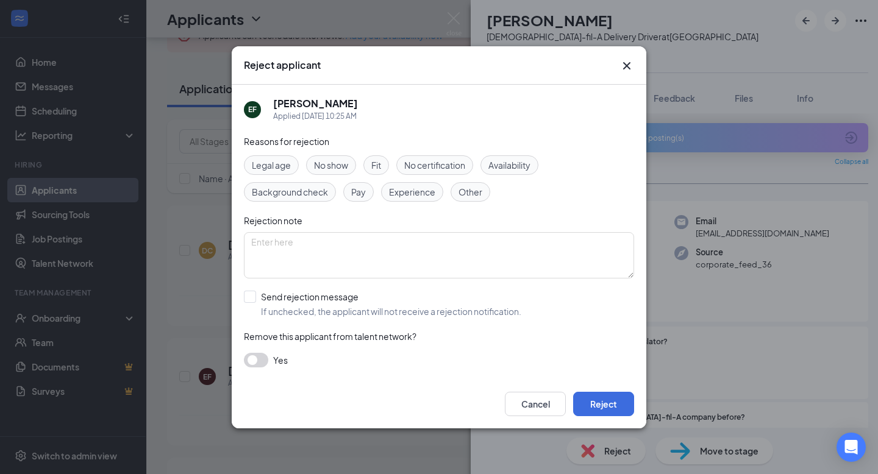
click at [379, 167] on span "Fit" at bounding box center [376, 165] width 10 height 13
click at [606, 407] on button "Reject" at bounding box center [603, 404] width 61 height 24
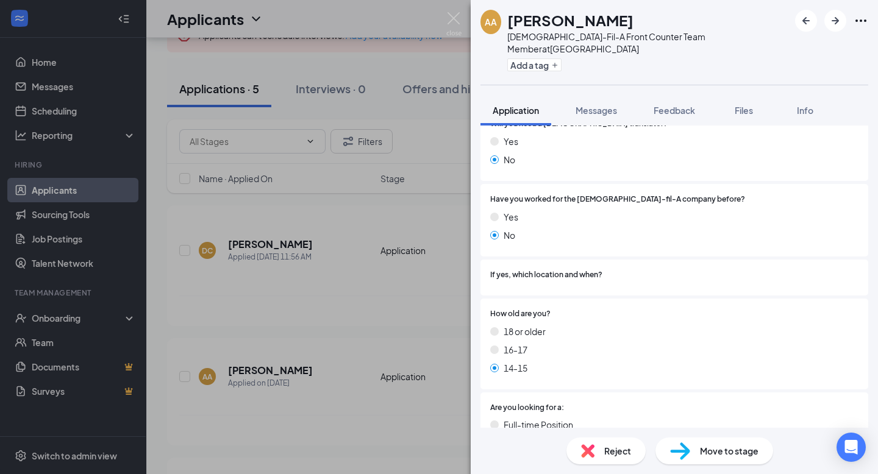
scroll to position [199, 0]
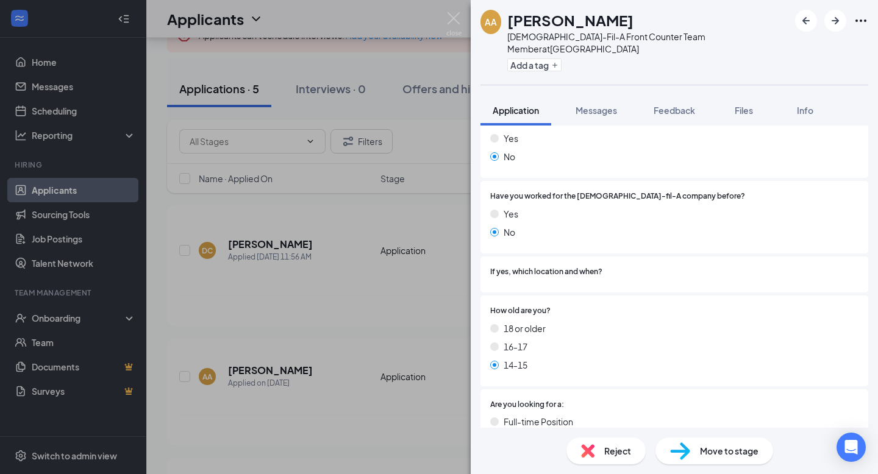
click at [594, 445] on img at bounding box center [587, 450] width 13 height 13
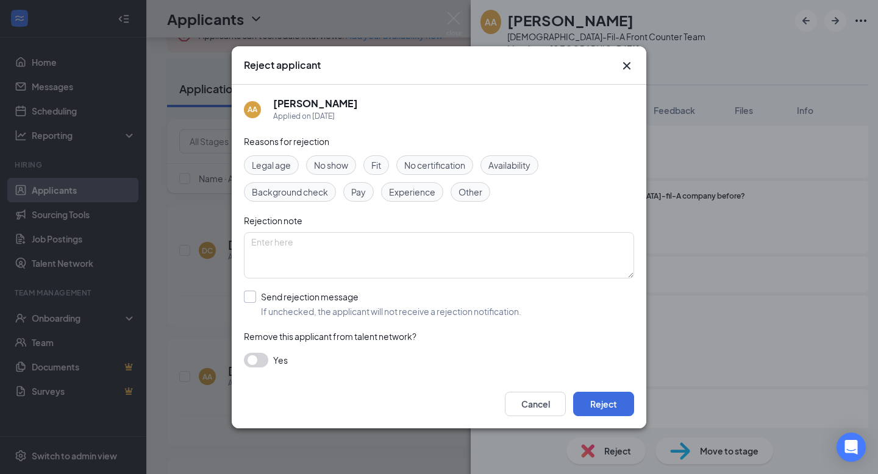
click at [249, 298] on input "Send rejection message If unchecked, the applicant will not receive a rejection…" at bounding box center [382, 304] width 277 height 27
checkbox input "true"
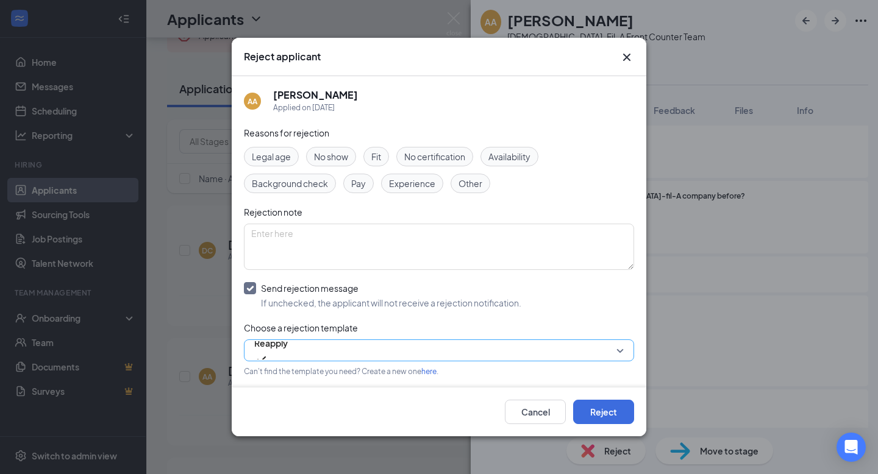
click at [288, 349] on span "Reapply" at bounding box center [271, 350] width 34 height 33
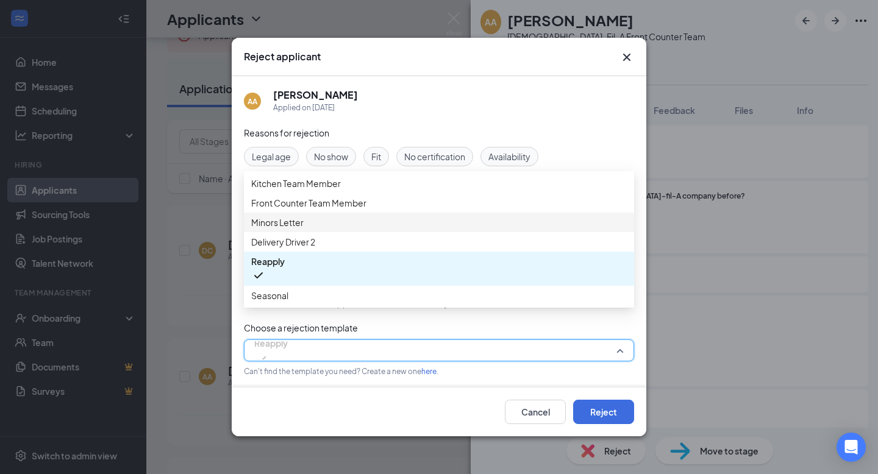
click at [362, 232] on div "Minors Letter" at bounding box center [439, 223] width 390 height 20
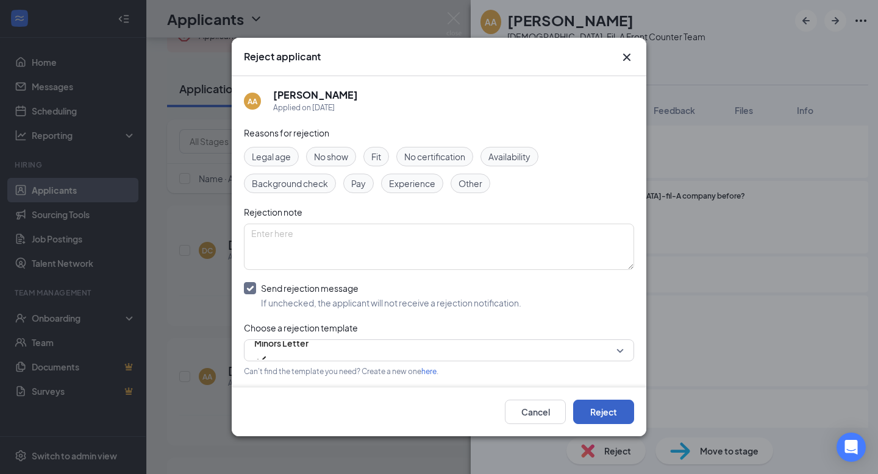
click at [597, 411] on button "Reject" at bounding box center [603, 412] width 61 height 24
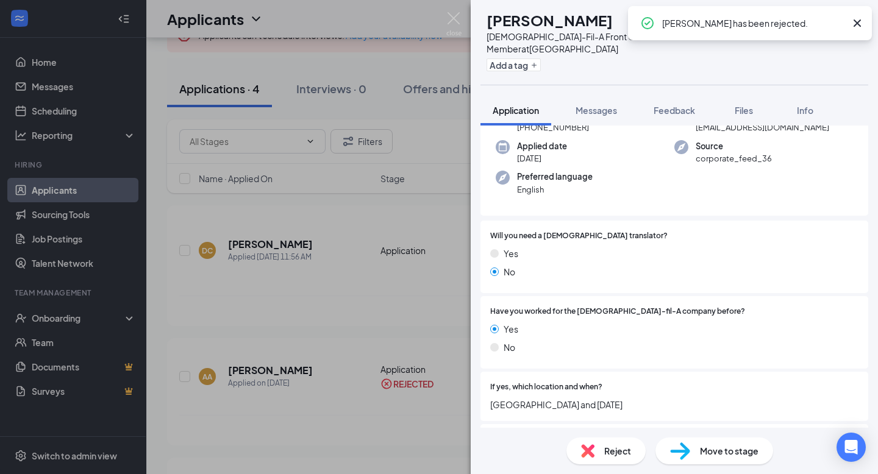
scroll to position [168, 0]
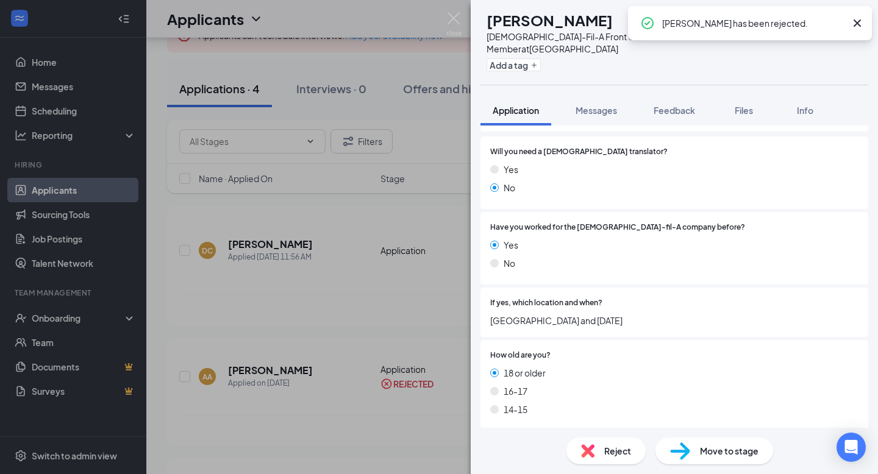
click at [424, 346] on div "AM Annaleah Myers Chick-Fil-A Front Counter Team Member at West Town Mall Add a…" at bounding box center [439, 237] width 878 height 474
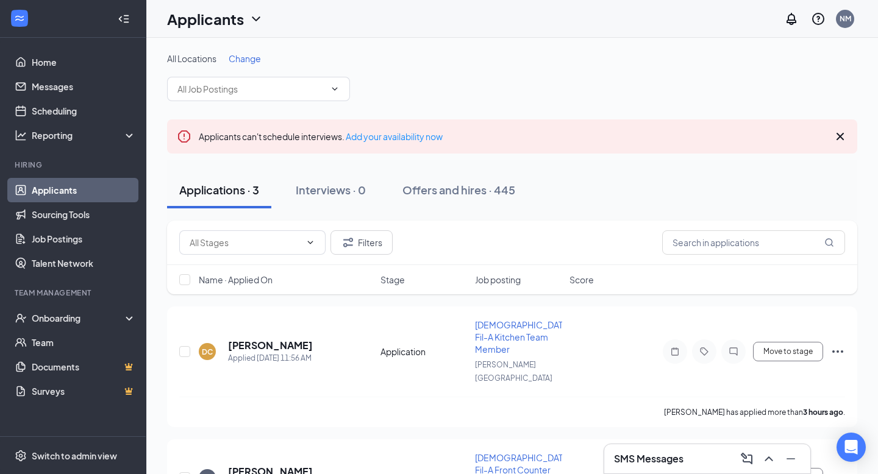
click at [838, 141] on icon "Cross" at bounding box center [840, 136] width 15 height 15
